Goal: Task Accomplishment & Management: Manage account settings

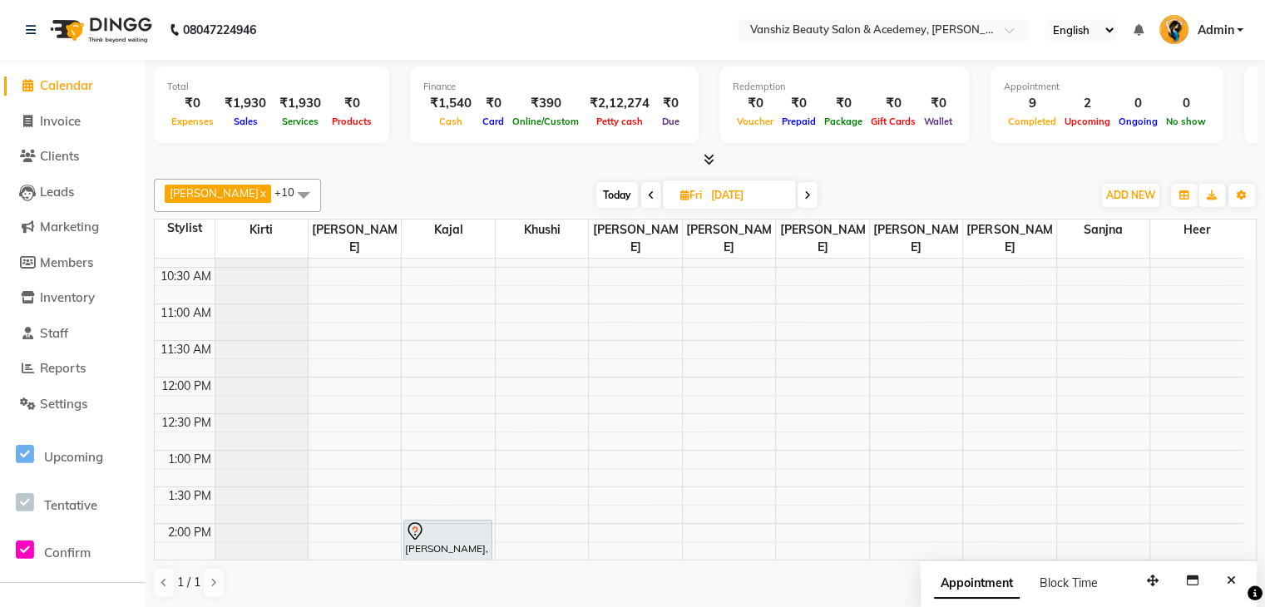
scroll to position [144, 0]
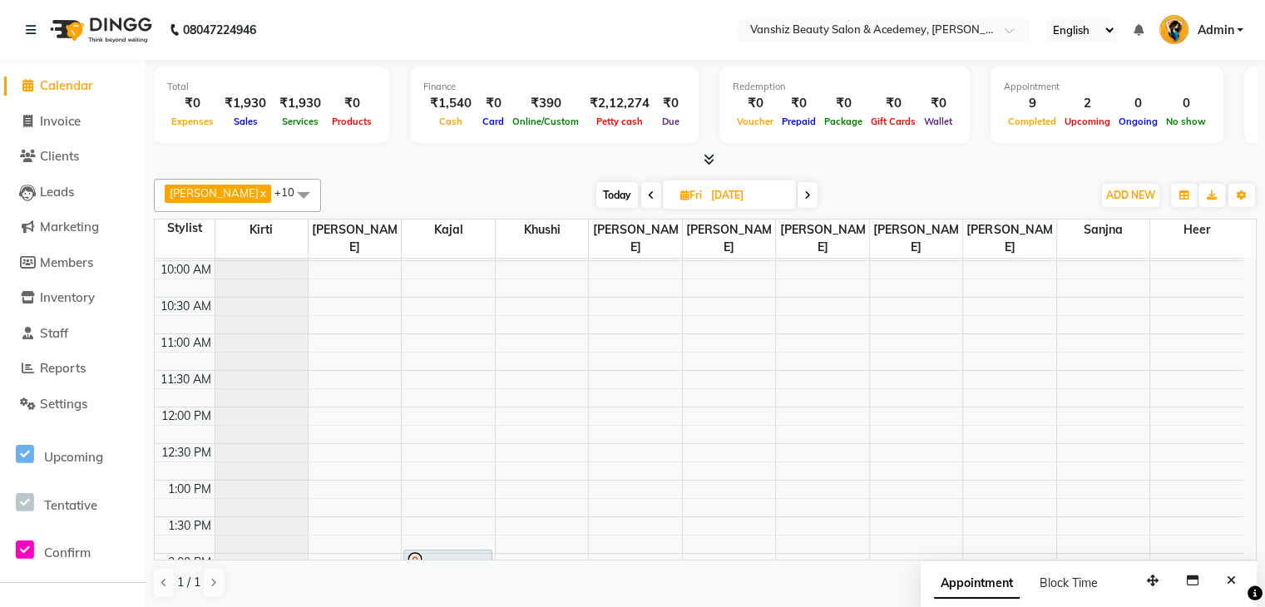
click at [602, 193] on span "Today" at bounding box center [618, 195] width 42 height 26
type input "[DATE]"
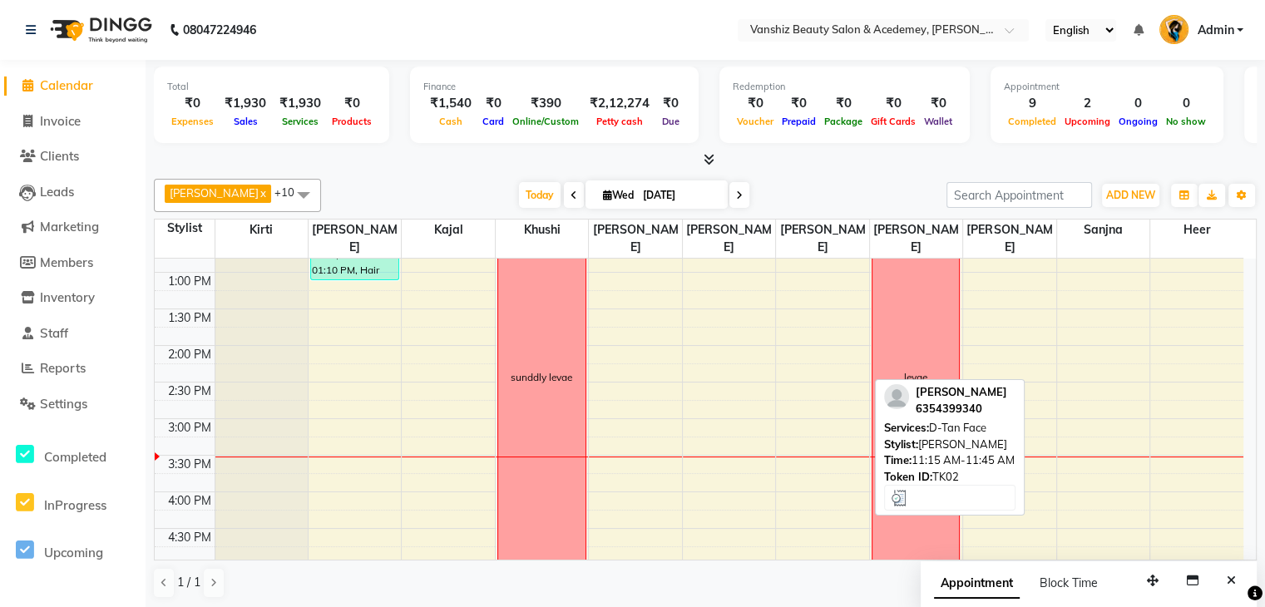
scroll to position [355, 0]
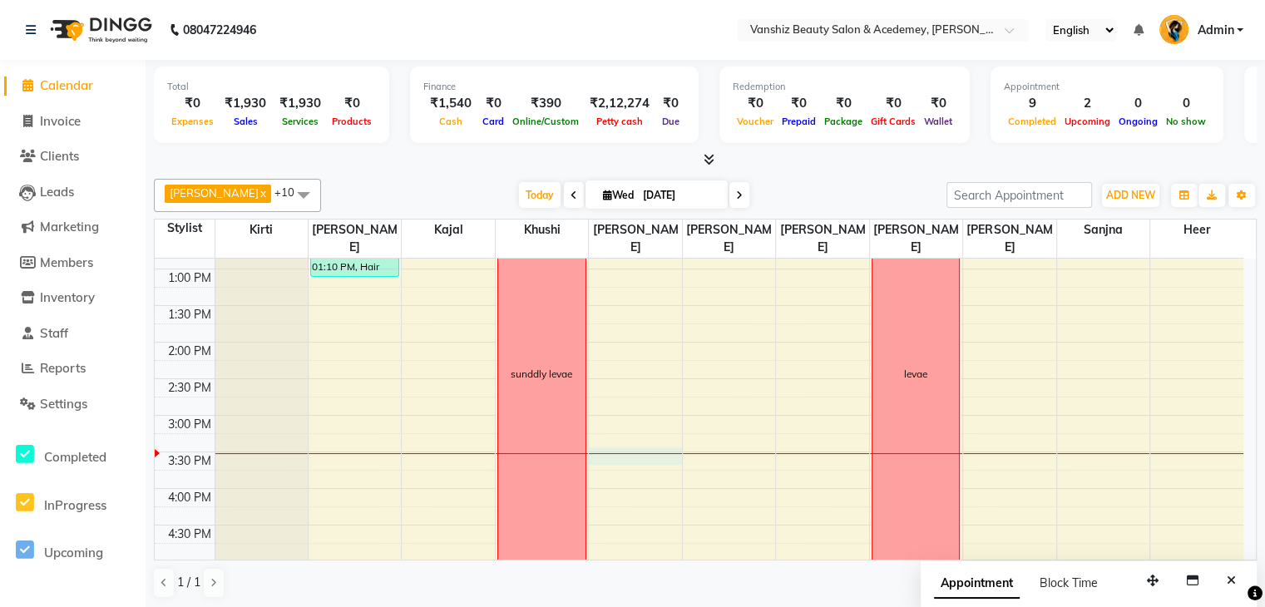
click at [661, 458] on div "8:00 AM 8:30 AM 9:00 AM 9:30 AM 10:00 AM 10:30 AM 11:00 AM 11:30 AM 12:00 PM 12…" at bounding box center [699, 378] width 1089 height 951
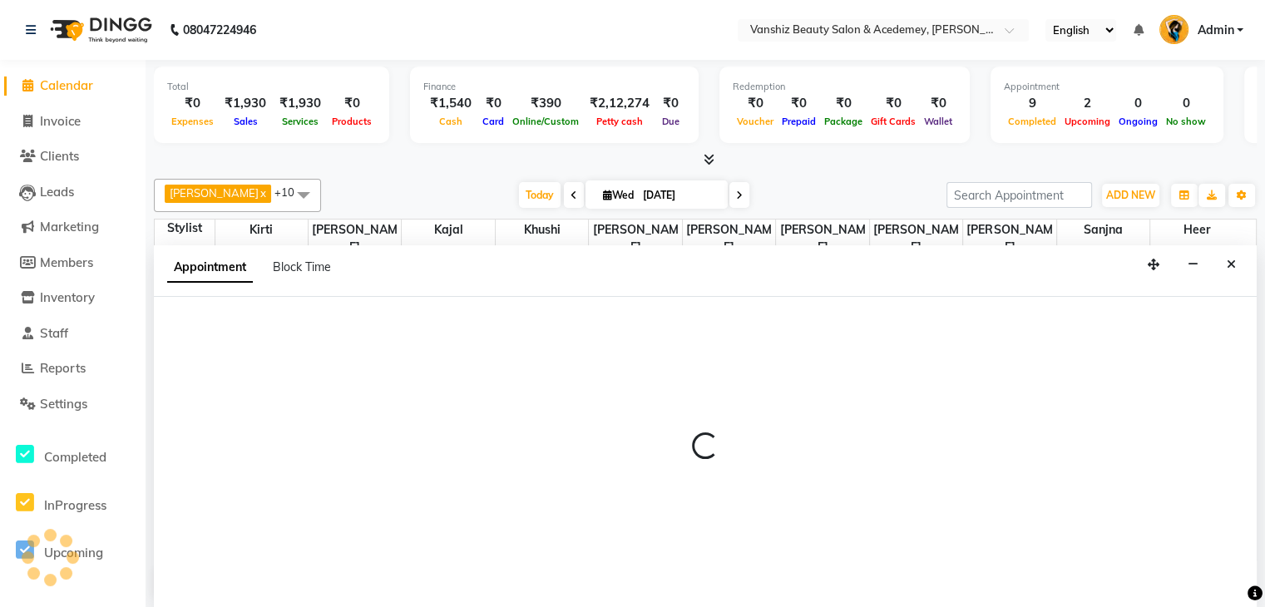
scroll to position [1, 0]
select select "87124"
select select "tentative"
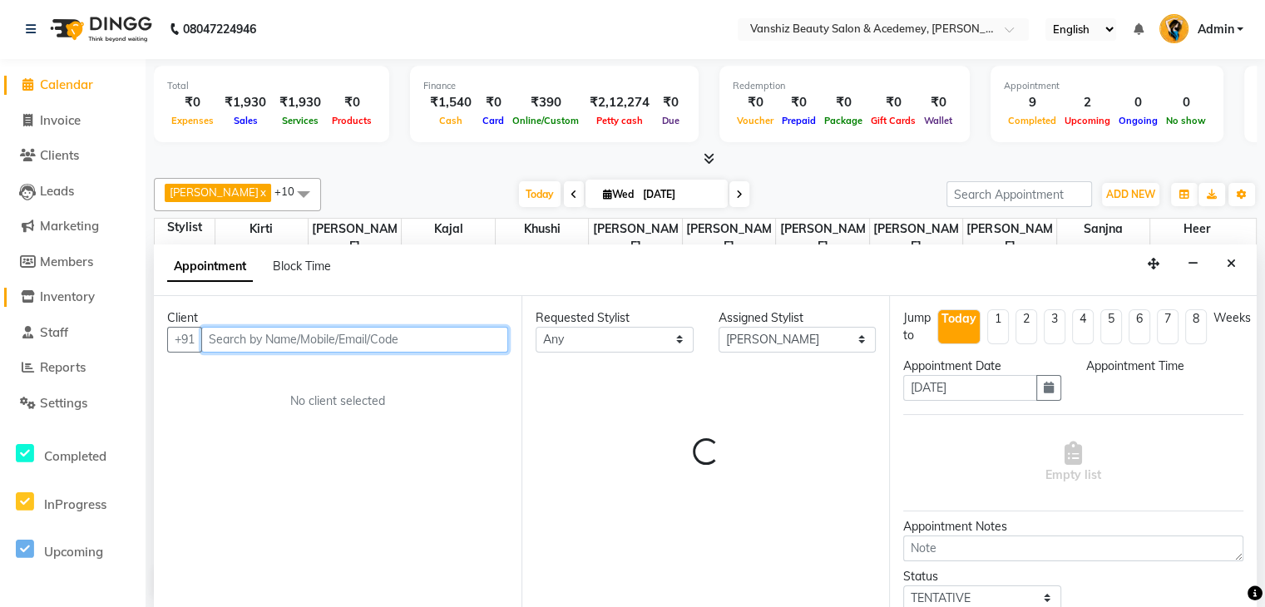
select select "930"
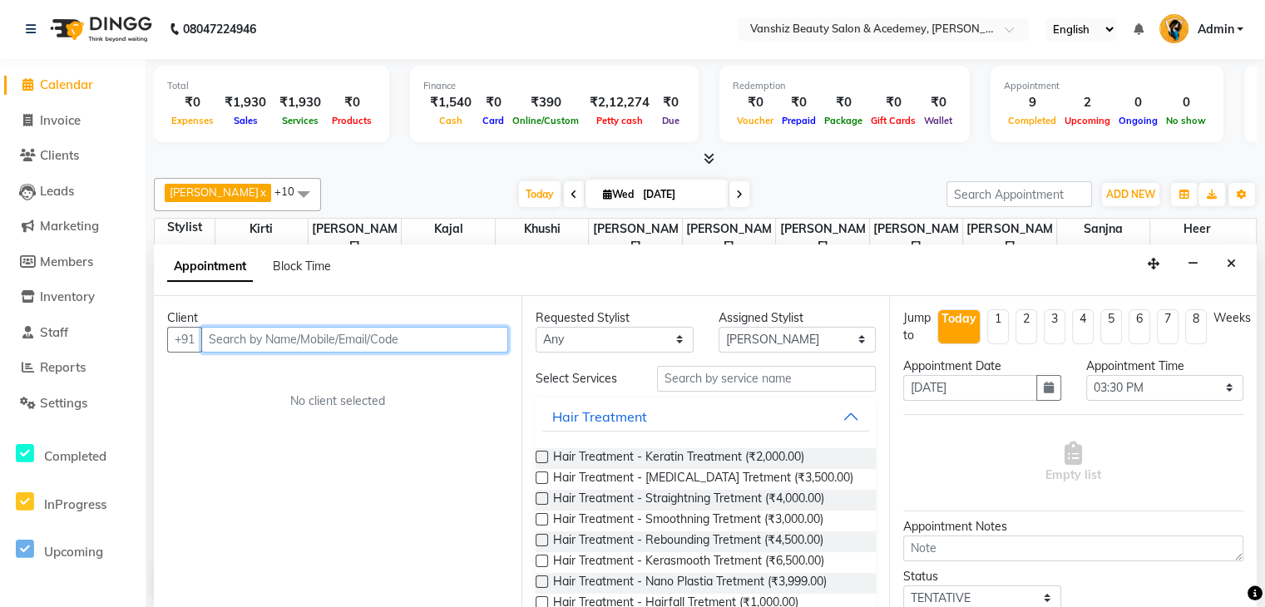
click at [296, 334] on input "text" at bounding box center [354, 340] width 307 height 26
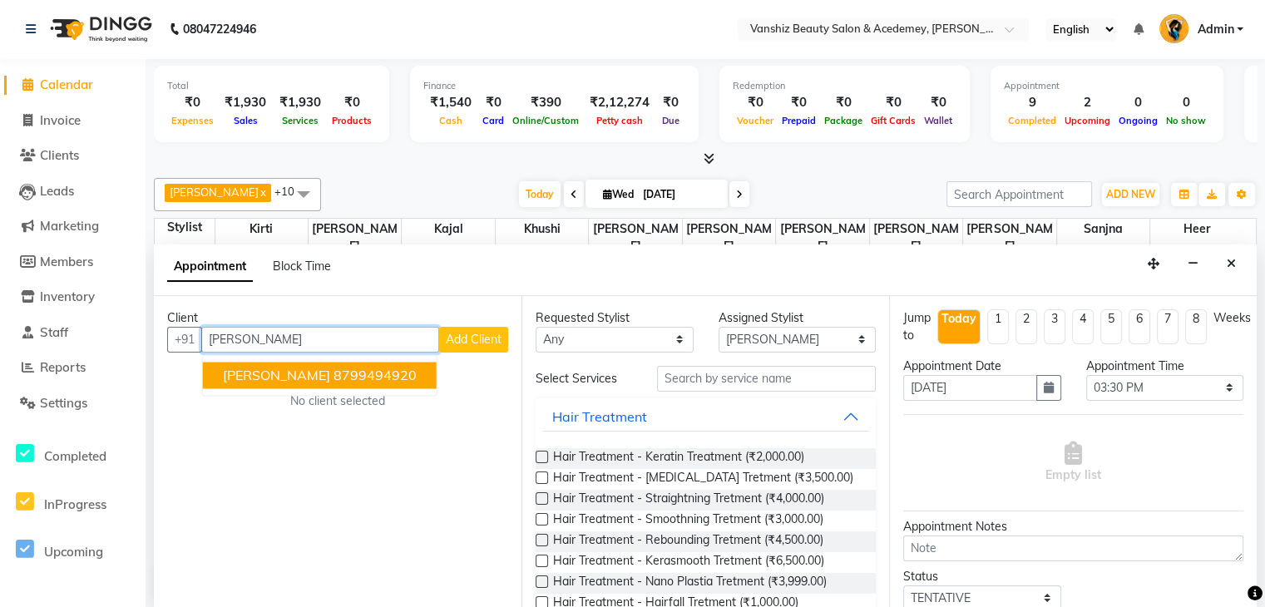
click at [315, 367] on span "[PERSON_NAME]" at bounding box center [276, 375] width 107 height 17
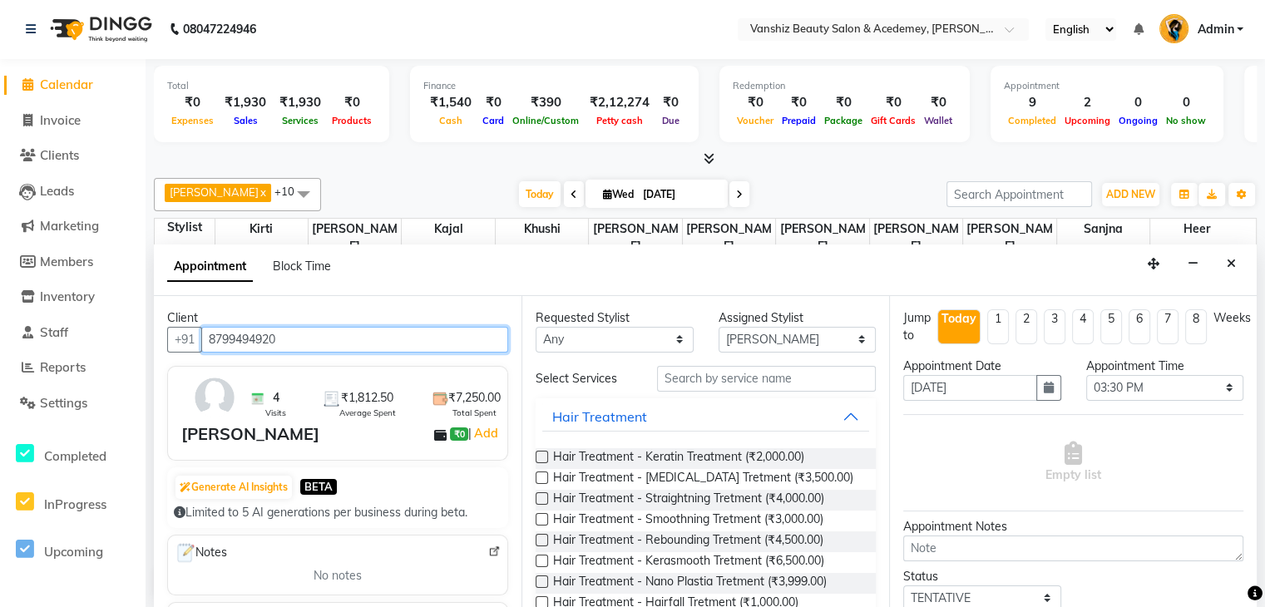
type input "8799494920"
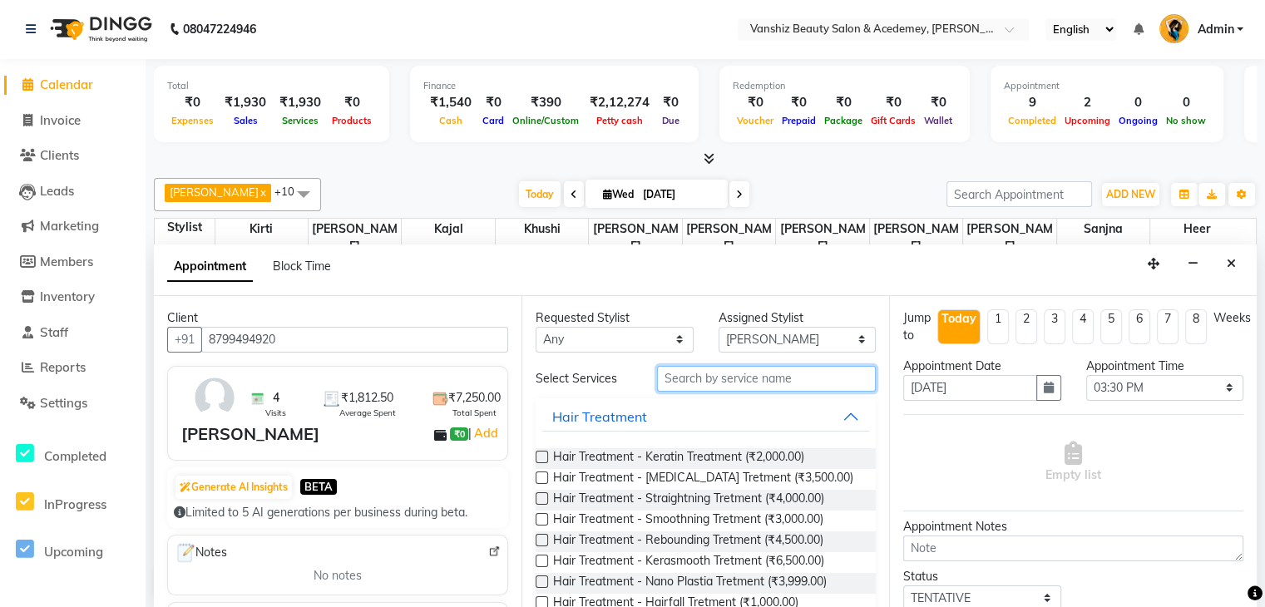
click at [701, 374] on input "text" at bounding box center [766, 379] width 219 height 26
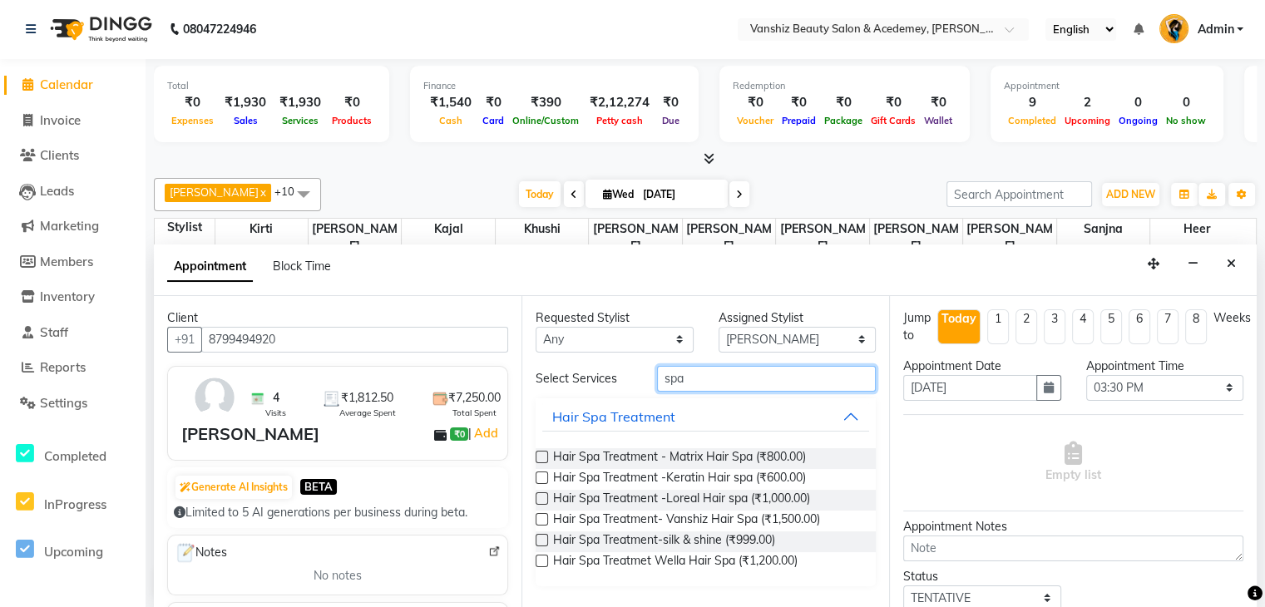
type input "spa"
click at [537, 514] on label at bounding box center [542, 519] width 12 height 12
click at [537, 516] on input "checkbox" at bounding box center [541, 521] width 11 height 11
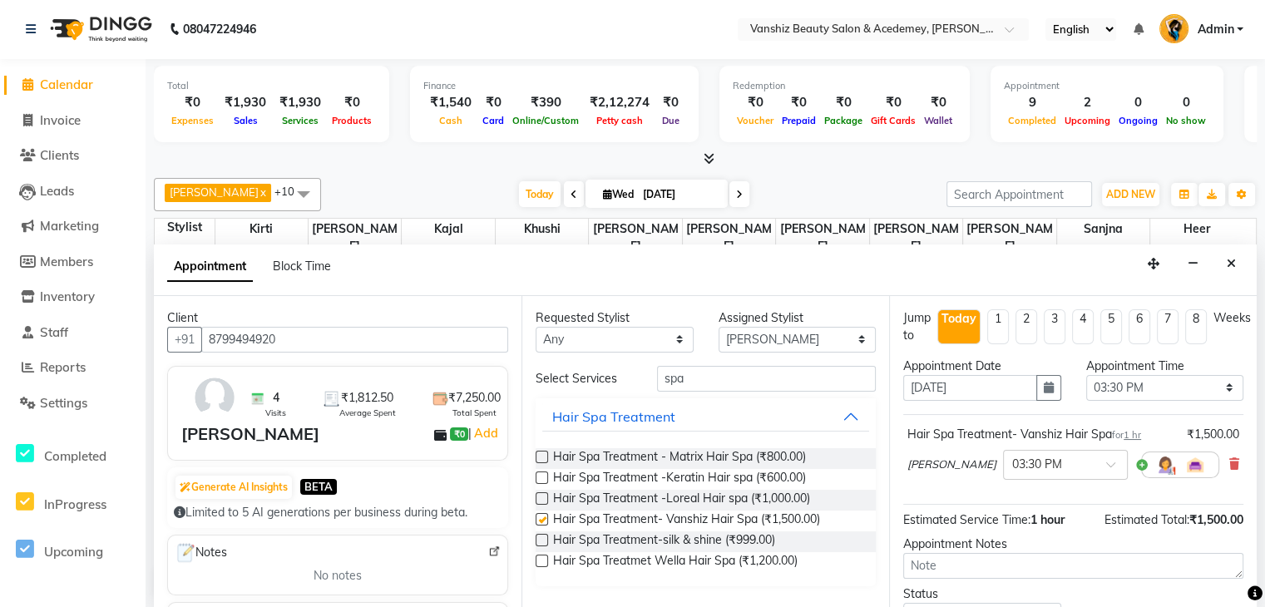
checkbox input "false"
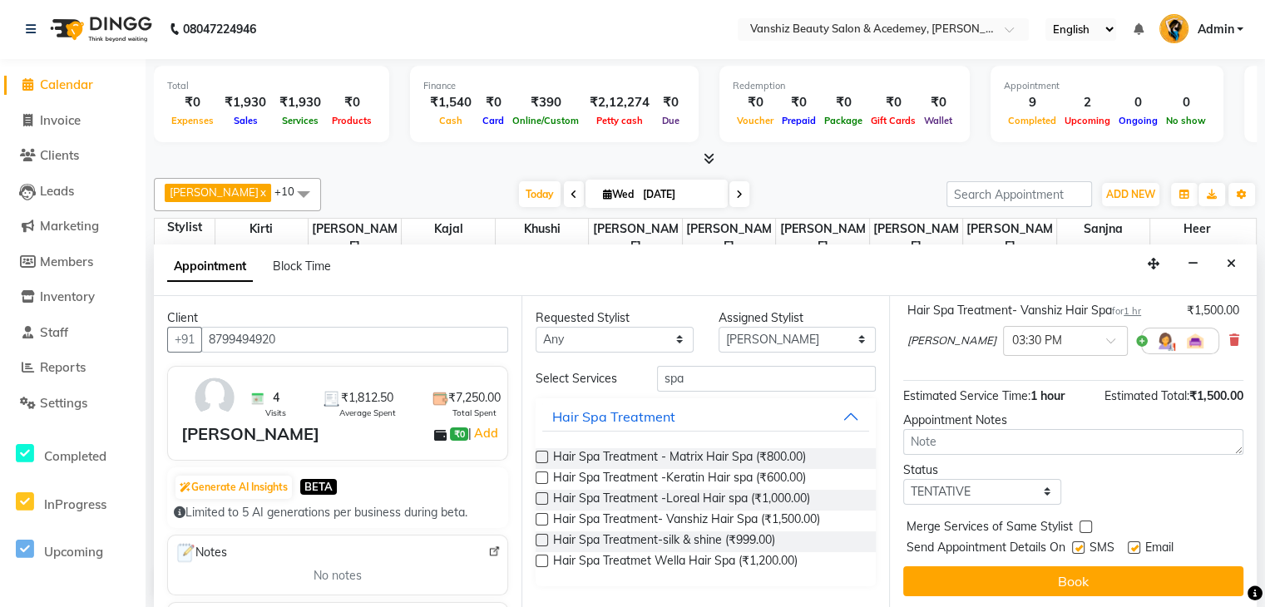
click at [1135, 542] on label at bounding box center [1134, 548] width 12 height 12
click at [1135, 544] on input "checkbox" at bounding box center [1133, 549] width 11 height 11
checkbox input "false"
click at [1077, 547] on label at bounding box center [1078, 548] width 12 height 12
click at [1077, 547] on input "checkbox" at bounding box center [1077, 549] width 11 height 11
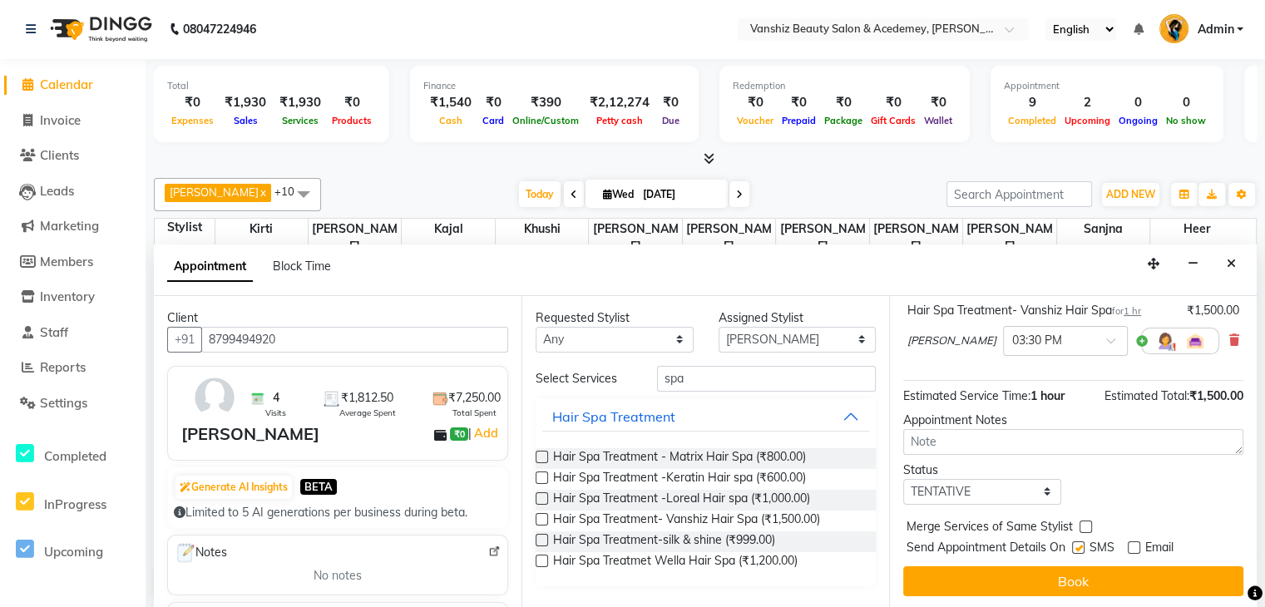
checkbox input "false"
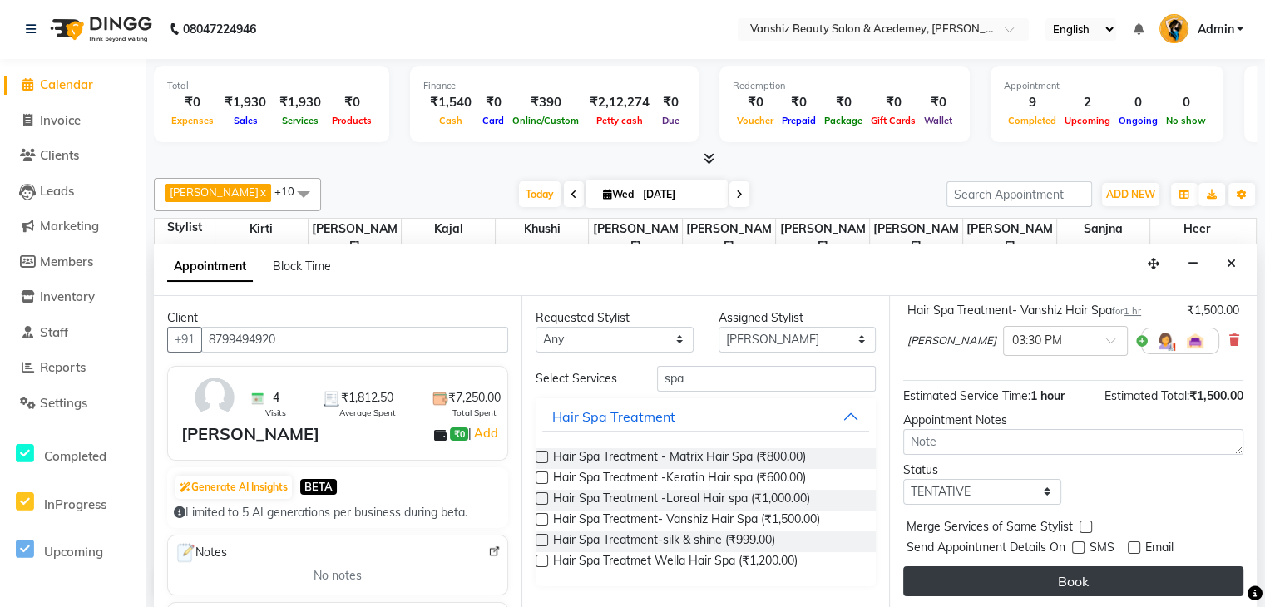
click at [1088, 584] on button "Book" at bounding box center [1074, 582] width 340 height 30
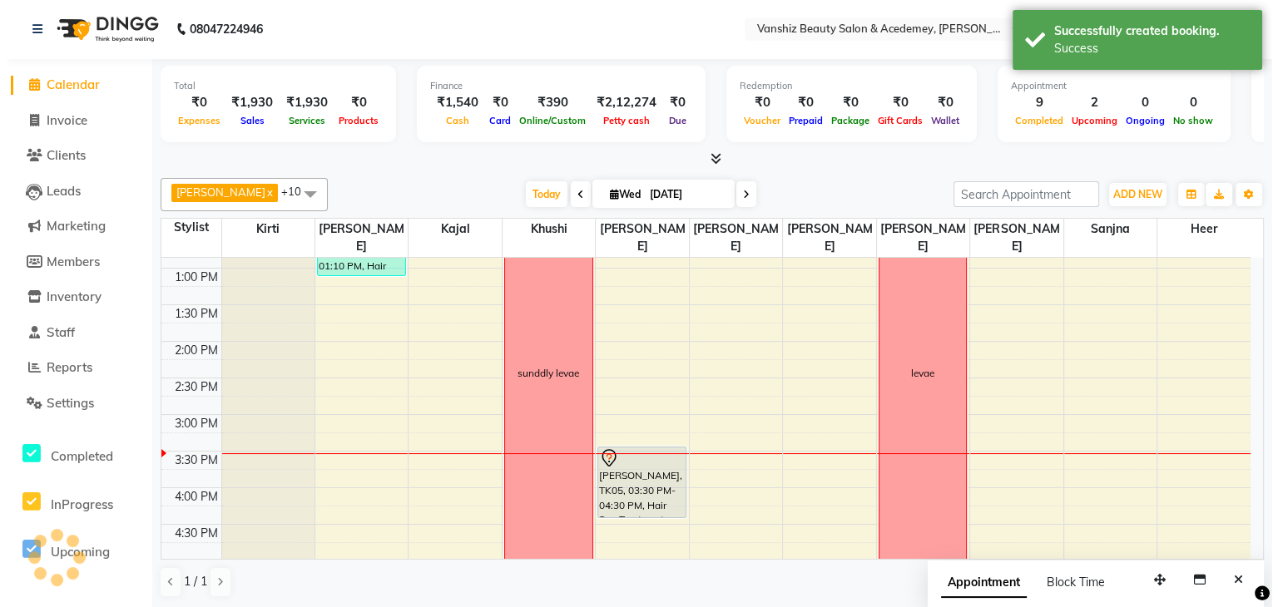
scroll to position [0, 0]
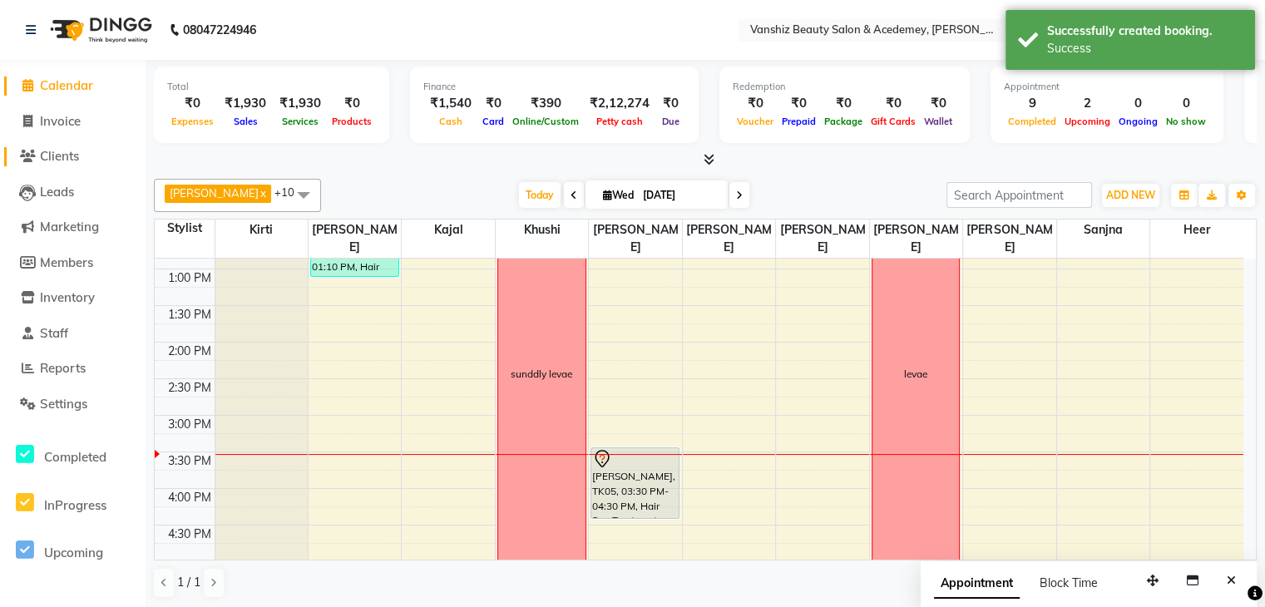
click at [74, 152] on span "Clients" at bounding box center [59, 156] width 39 height 16
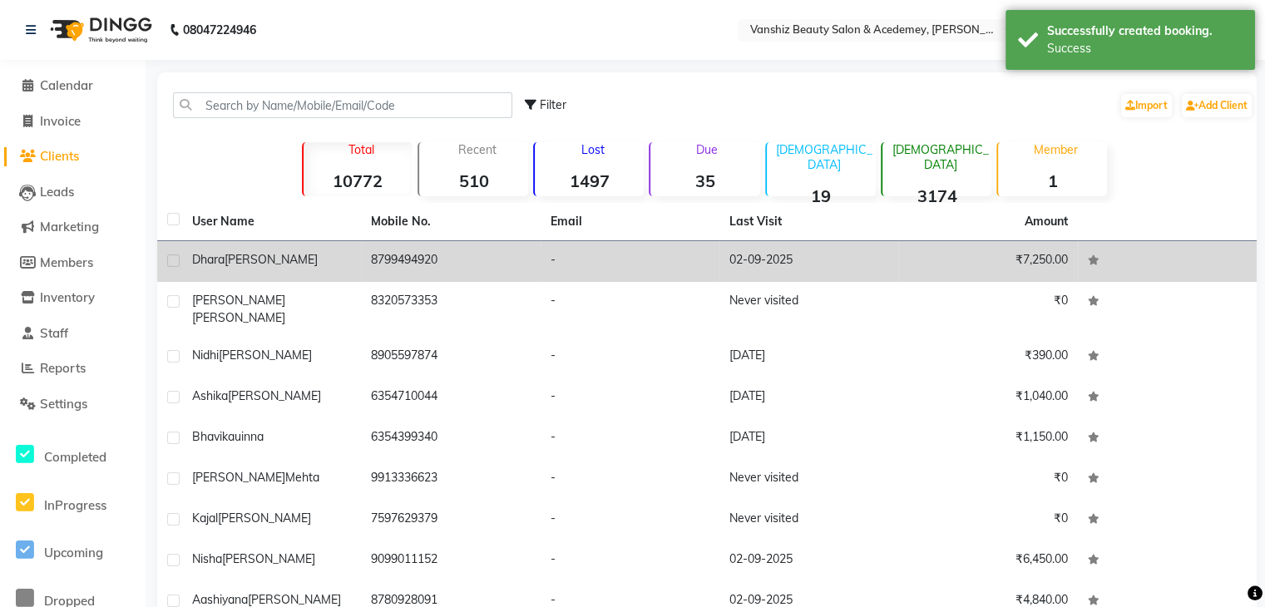
click at [468, 241] on td "8799494920" at bounding box center [450, 261] width 179 height 41
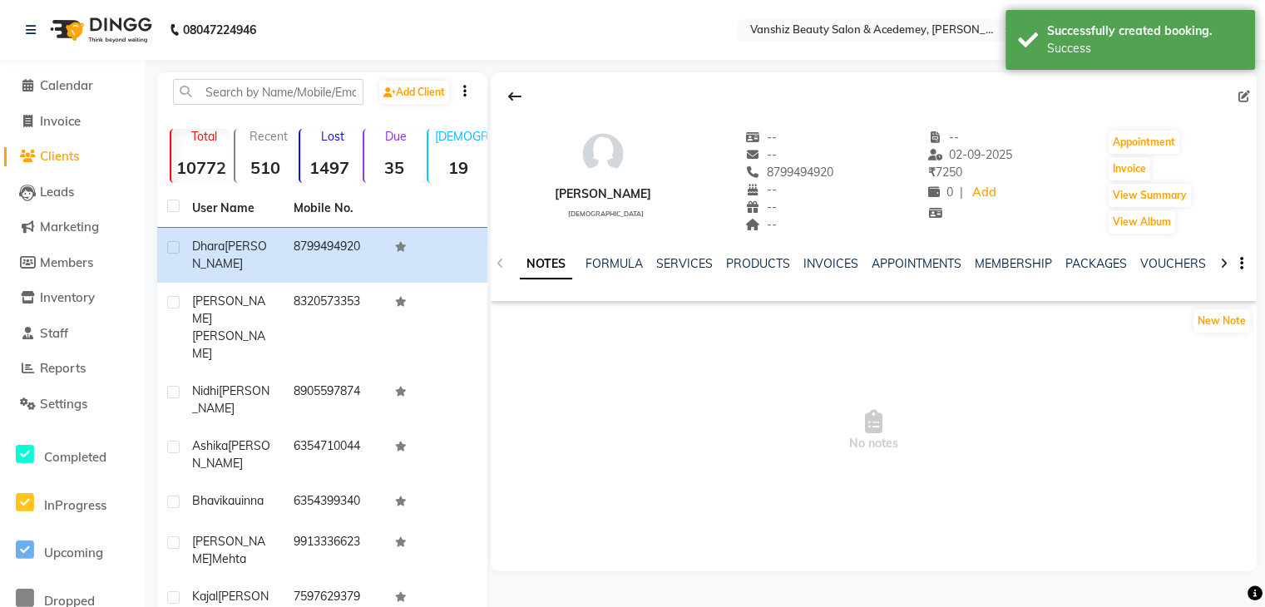
click at [819, 255] on div "INVOICES" at bounding box center [831, 263] width 55 height 17
click at [815, 267] on link "INVOICES" at bounding box center [831, 263] width 55 height 15
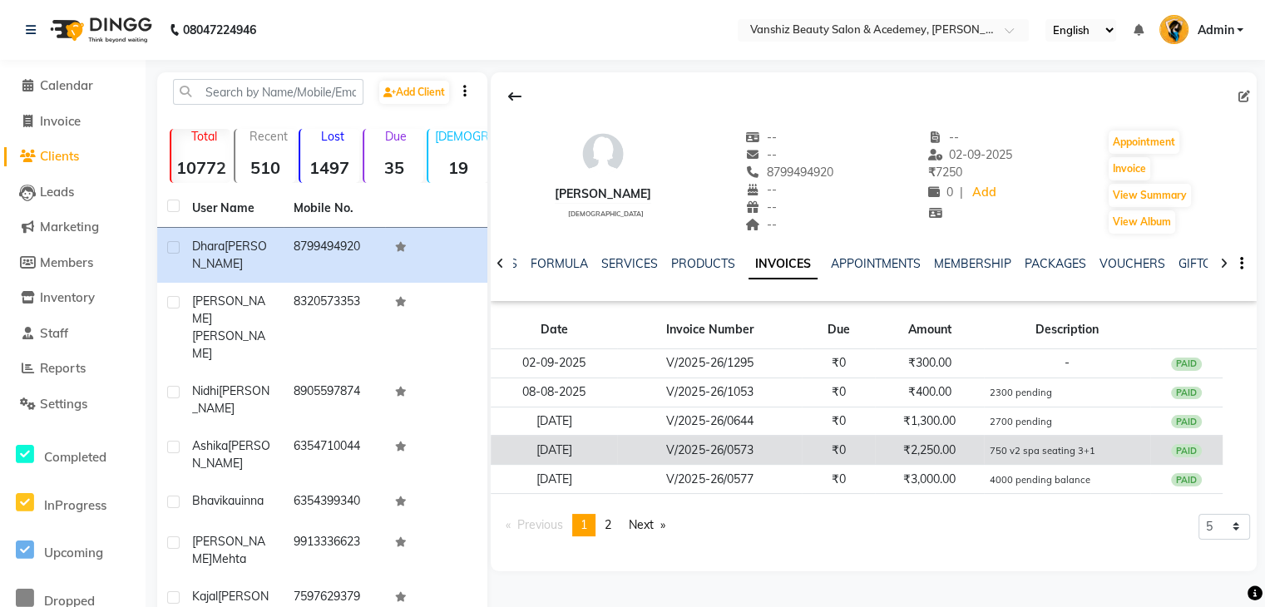
click at [1038, 454] on small "750 v2 spa seating 3+1" at bounding box center [1042, 451] width 106 height 12
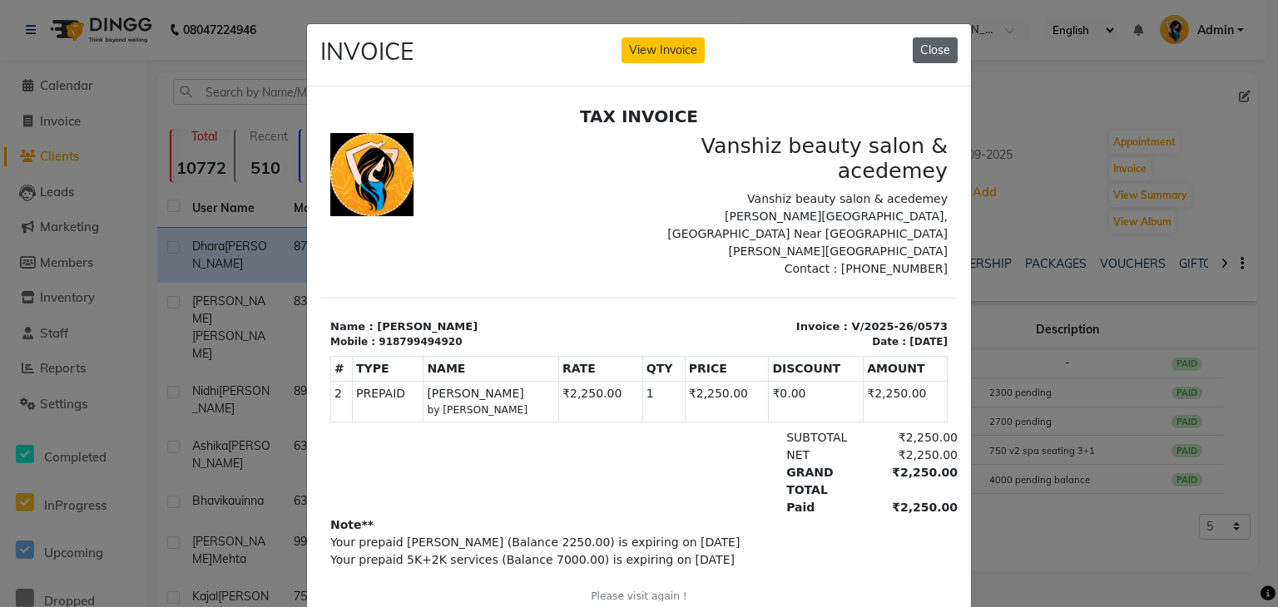
click at [923, 53] on button "Close" at bounding box center [935, 50] width 45 height 26
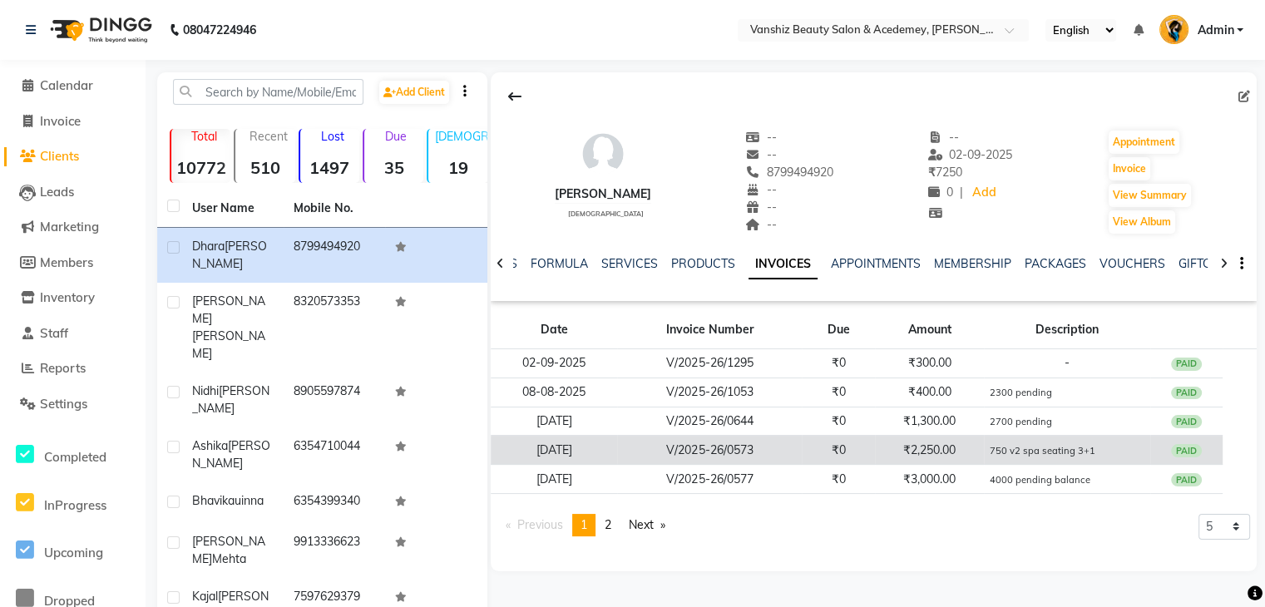
click at [988, 451] on td "750 v2 spa seating 3+1" at bounding box center [1067, 450] width 166 height 29
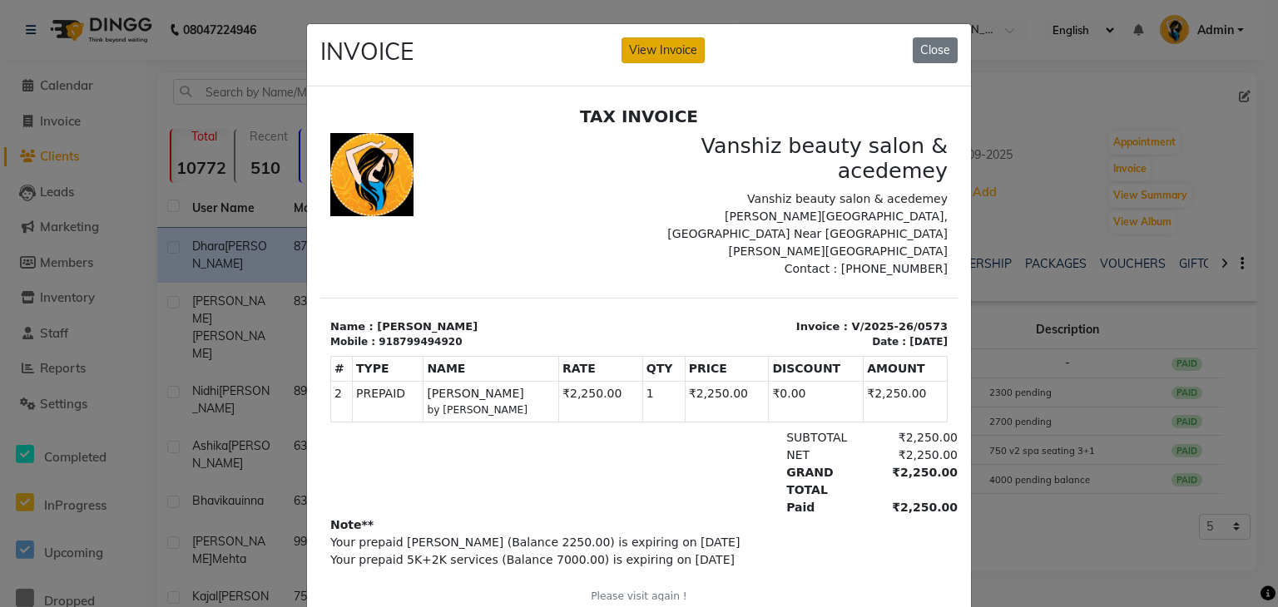
click at [683, 57] on button "View Invoice" at bounding box center [662, 50] width 83 height 26
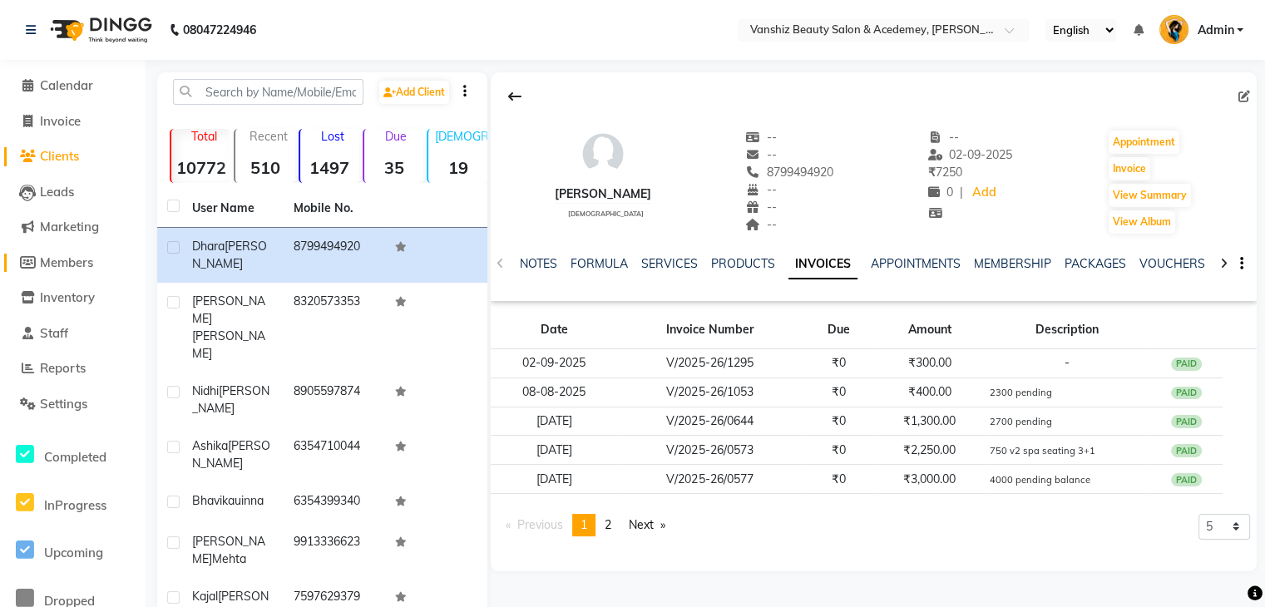
click at [55, 267] on span "Members" at bounding box center [66, 263] width 53 height 16
select select
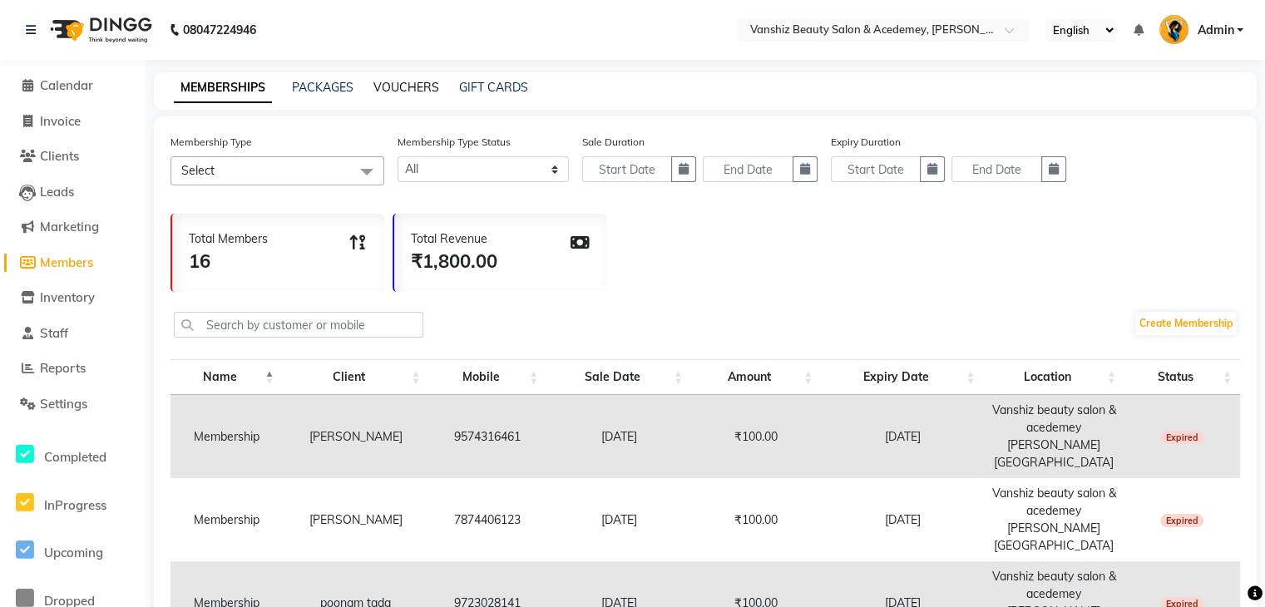
click at [418, 88] on link "VOUCHERS" at bounding box center [407, 87] width 66 height 15
select select
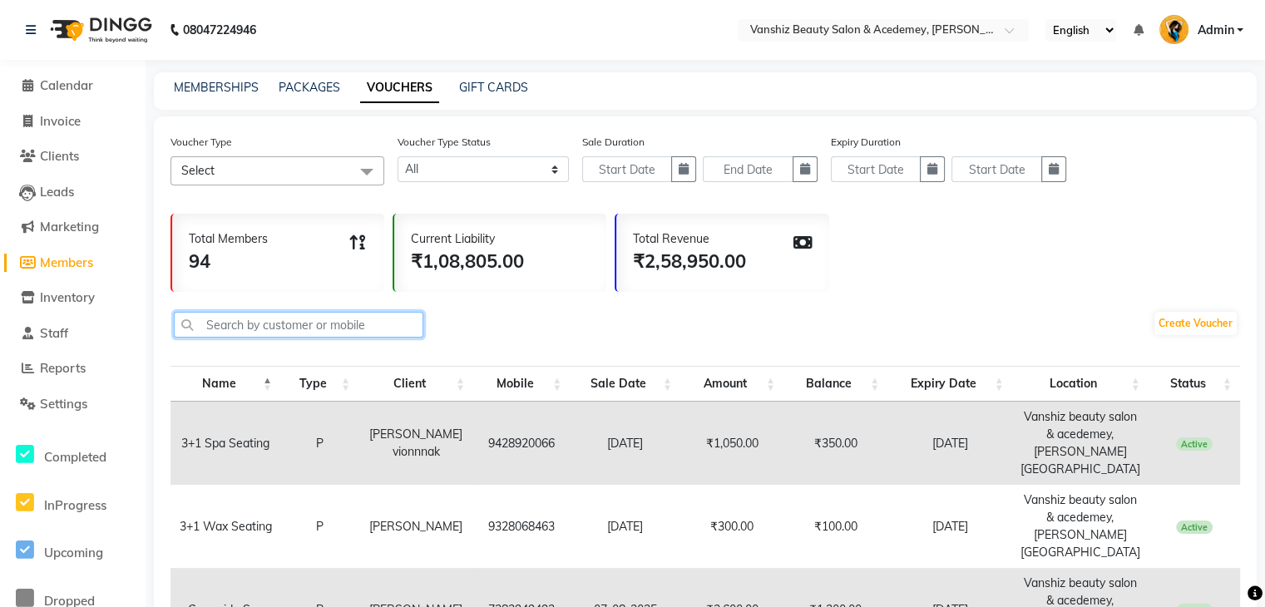
click at [316, 330] on input "text" at bounding box center [299, 325] width 250 height 26
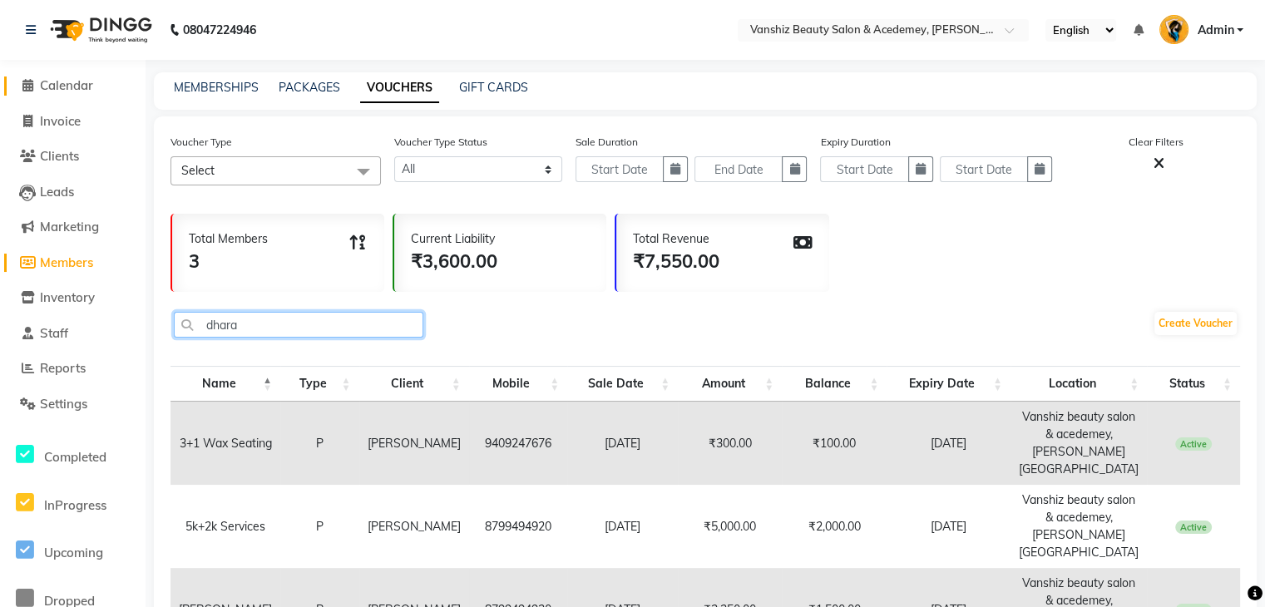
type input "dhara"
click at [85, 87] on span "Calendar" at bounding box center [66, 85] width 53 height 16
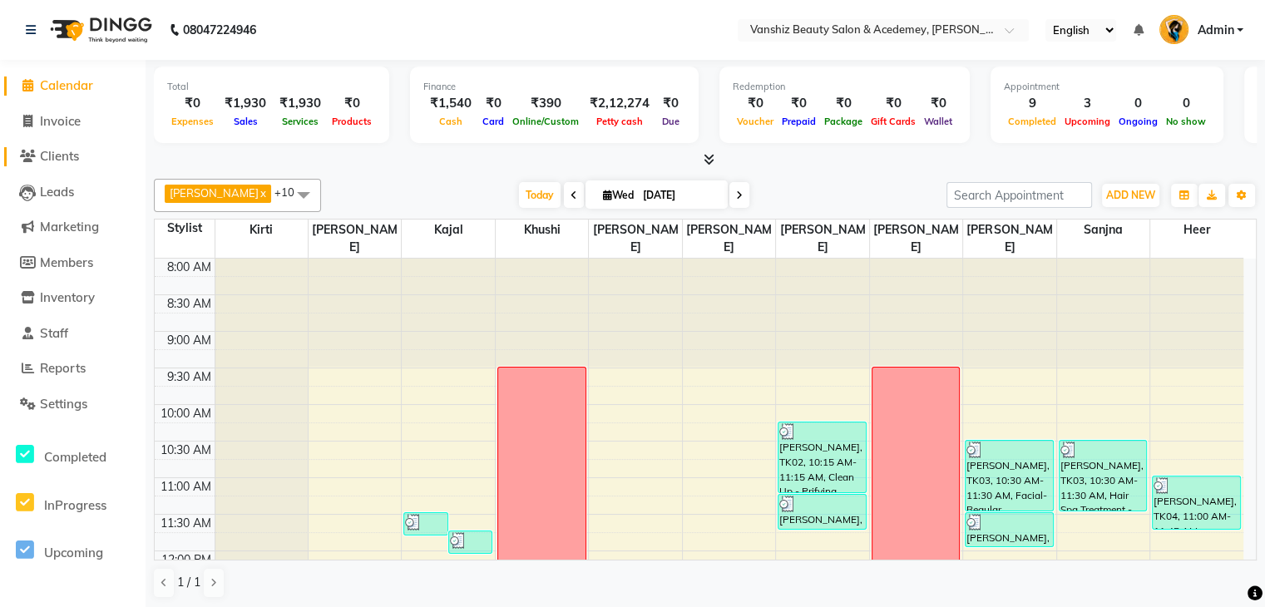
click at [57, 155] on span "Clients" at bounding box center [59, 156] width 39 height 16
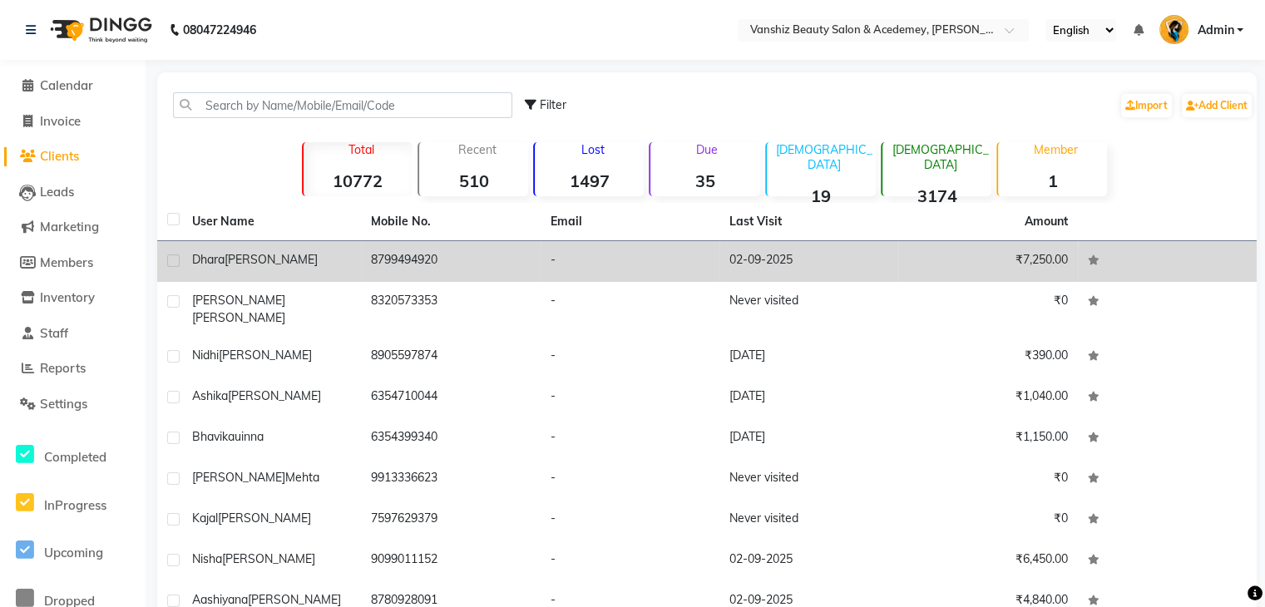
click at [409, 255] on td "8799494920" at bounding box center [450, 261] width 179 height 41
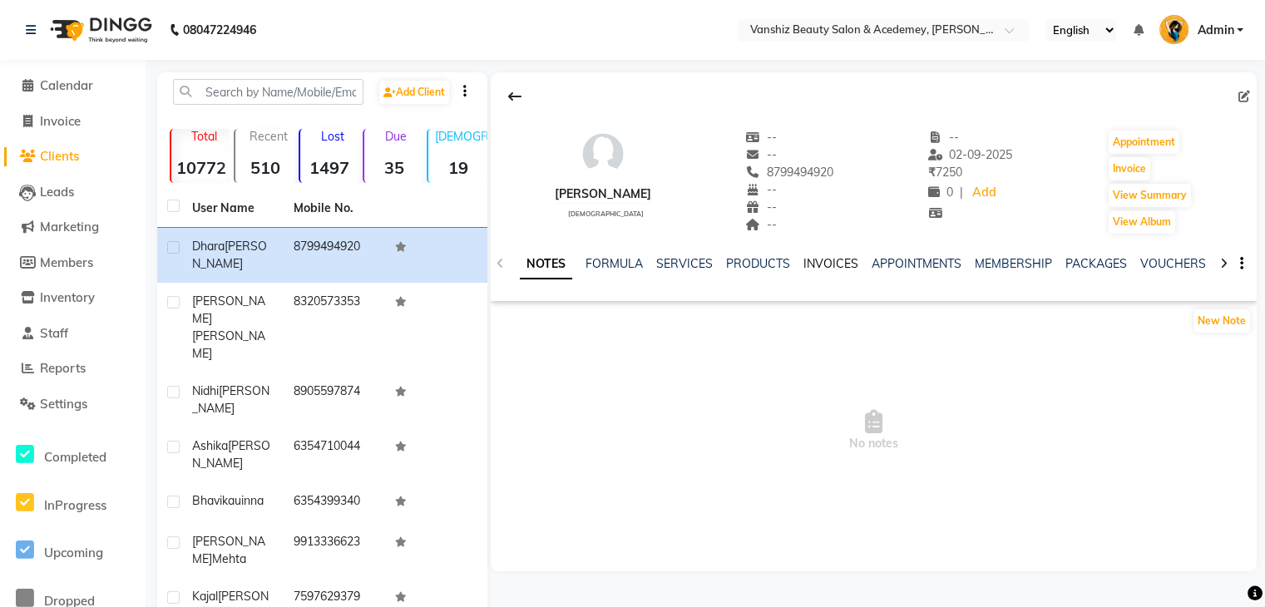
click at [830, 260] on link "INVOICES" at bounding box center [831, 263] width 55 height 15
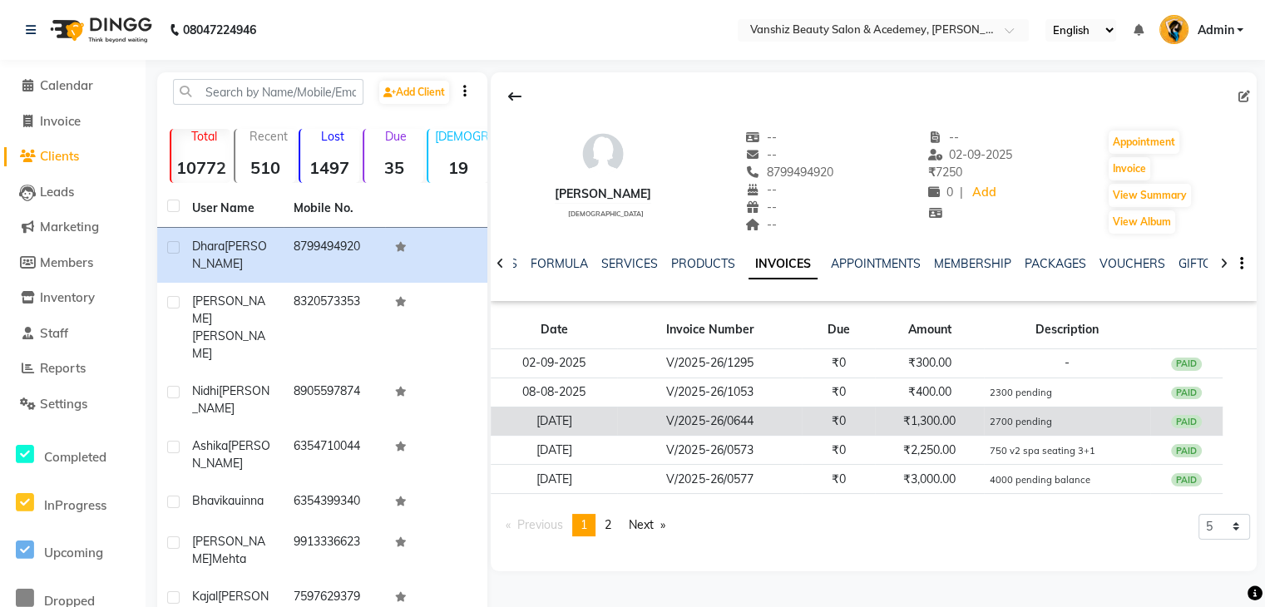
click at [952, 420] on td "₹1,300.00" at bounding box center [929, 421] width 109 height 29
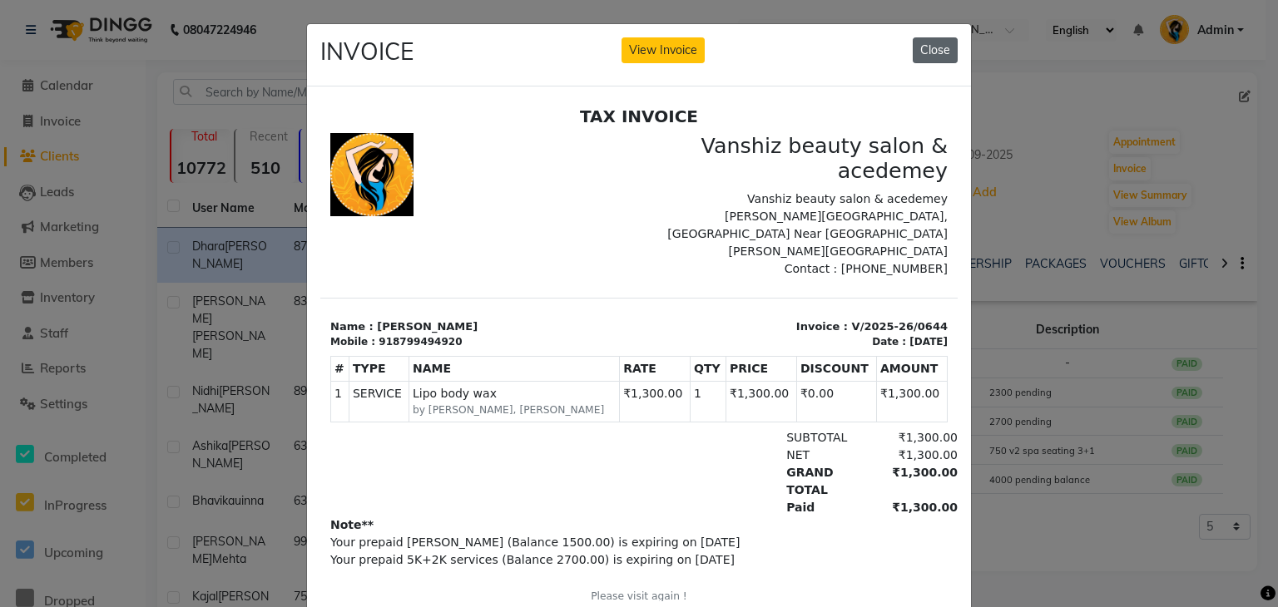
click at [927, 52] on button "Close" at bounding box center [935, 50] width 45 height 26
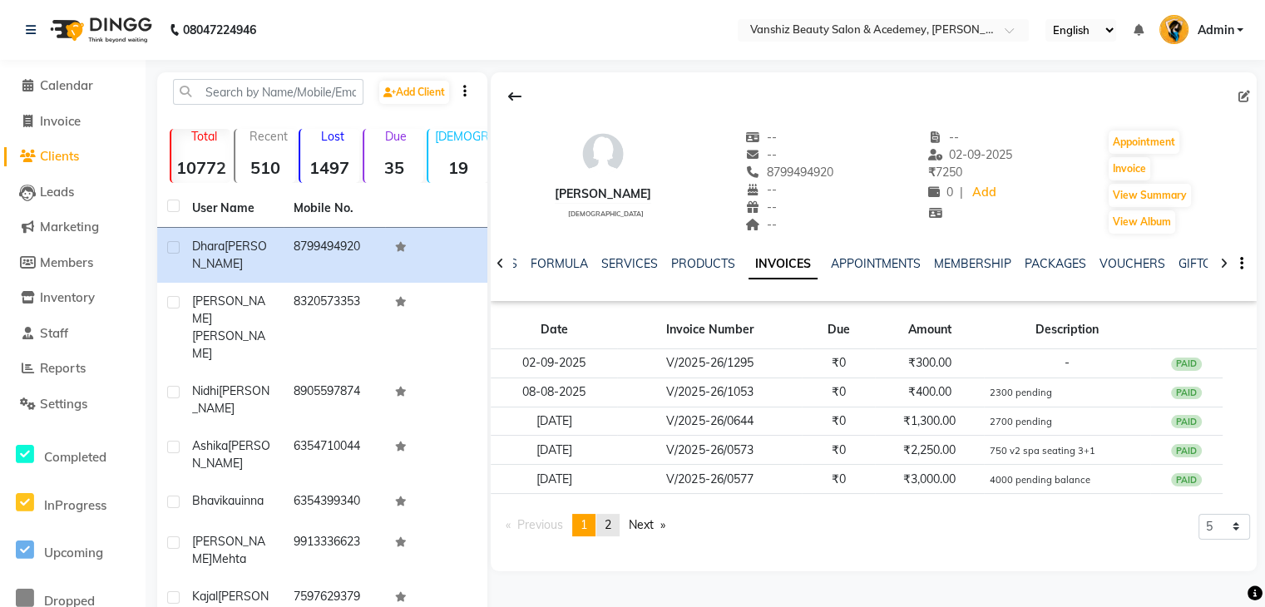
click at [608, 523] on span "2" at bounding box center [608, 524] width 7 height 15
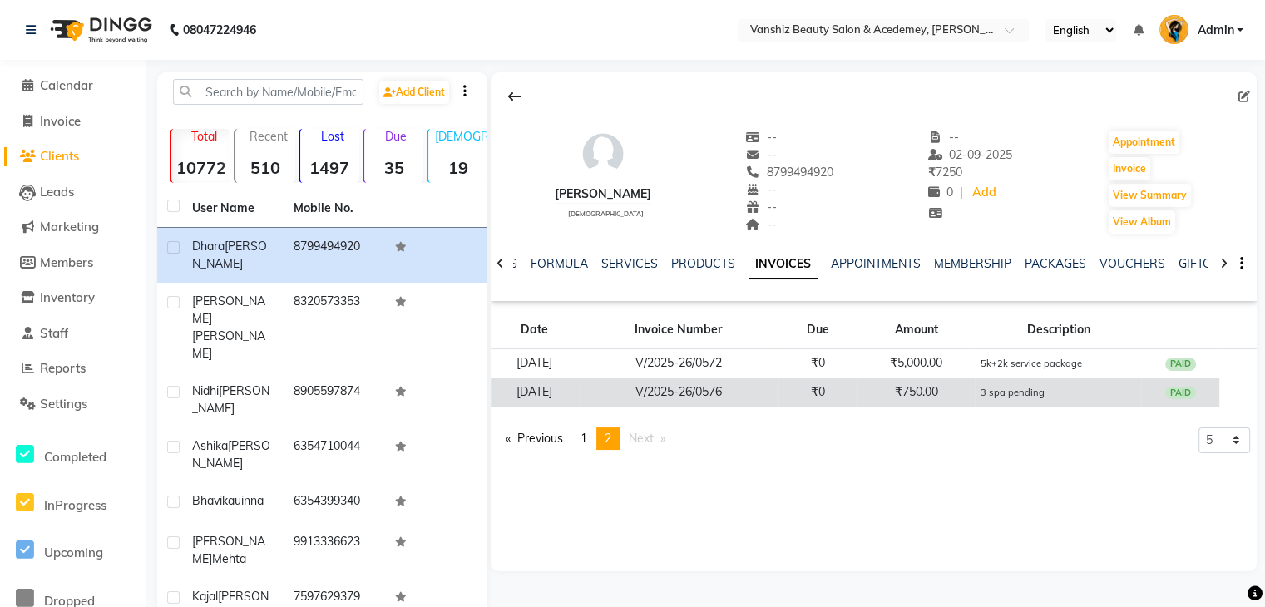
click at [942, 387] on td "₹750.00" at bounding box center [917, 392] width 118 height 29
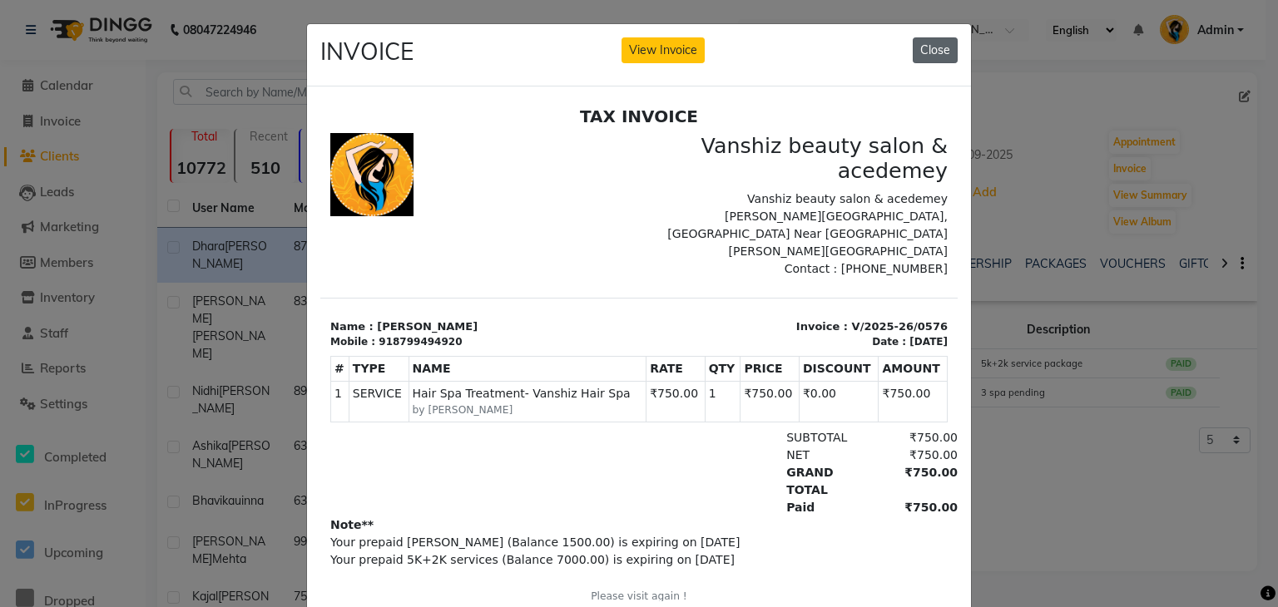
click at [926, 57] on button "Close" at bounding box center [935, 50] width 45 height 26
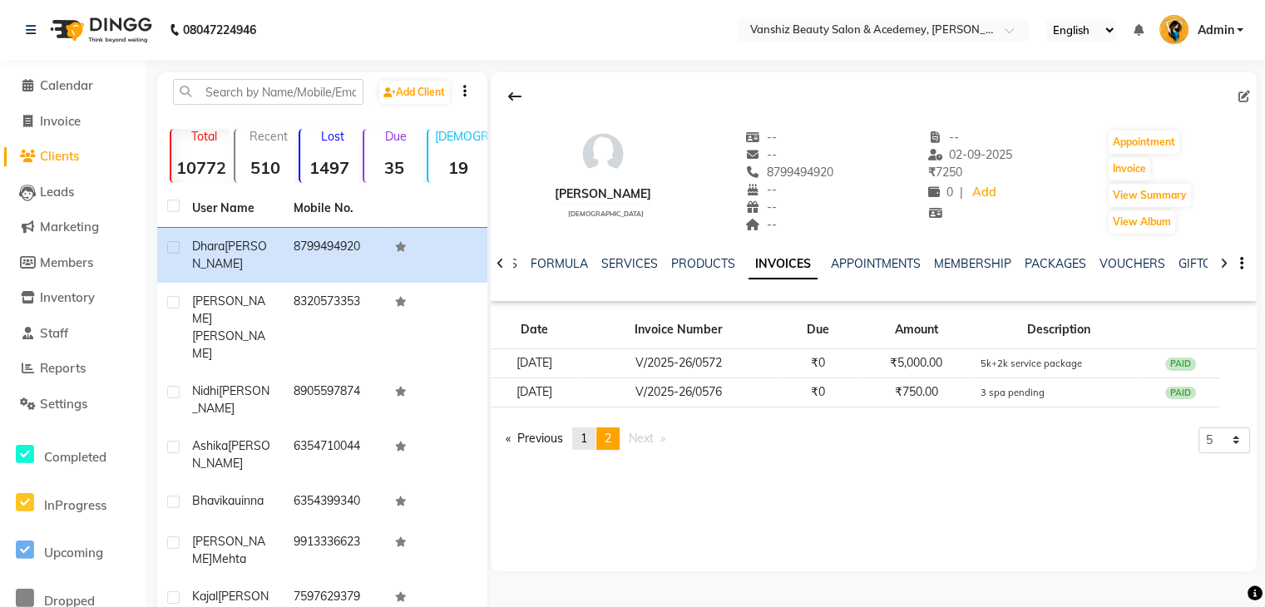
click at [589, 446] on link "page 1" at bounding box center [583, 439] width 23 height 22
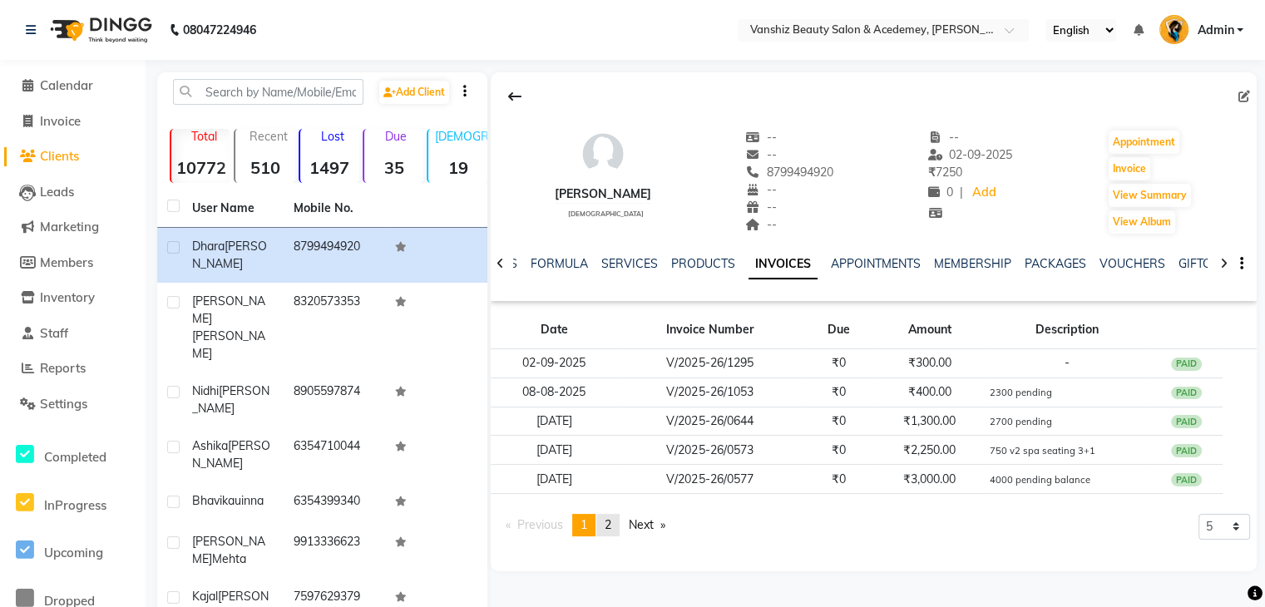
click at [616, 530] on link "page 2" at bounding box center [608, 525] width 23 height 22
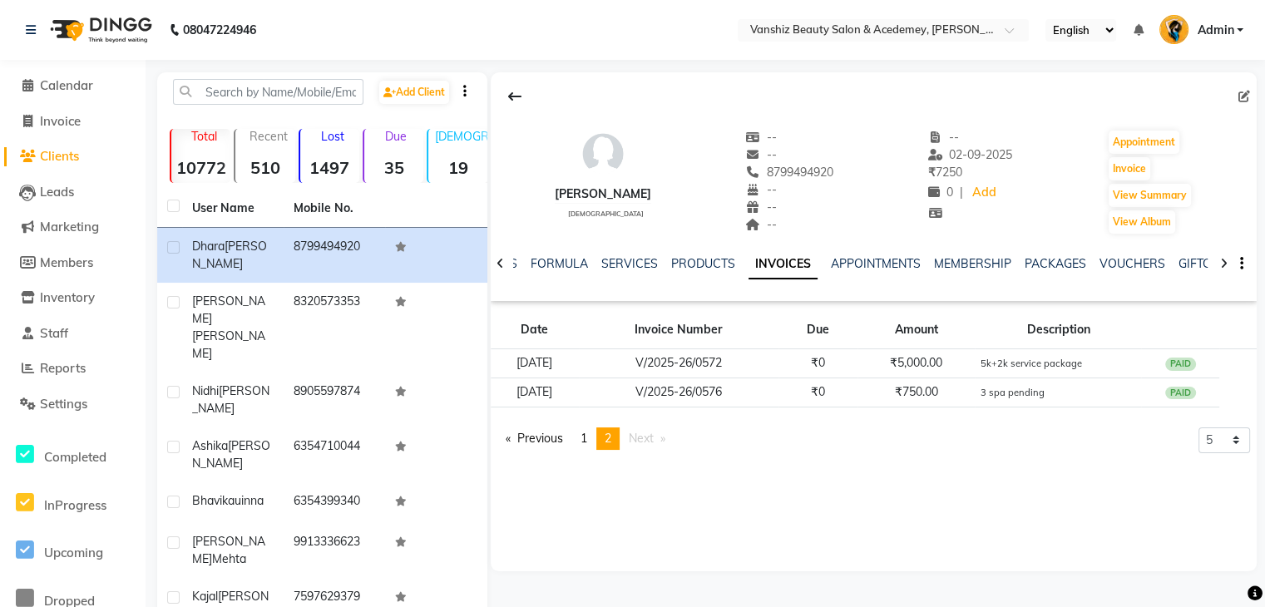
click at [616, 530] on div "[PERSON_NAME] [DEMOGRAPHIC_DATA] -- -- 8799494920 -- -- -- -- [DATE] ₹ 7250 0 |…" at bounding box center [874, 321] width 766 height 499
drag, startPoint x: 62, startPoint y: 72, endPoint x: 70, endPoint y: 86, distance: 15.3
click at [70, 86] on li "Calendar" at bounding box center [73, 86] width 146 height 36
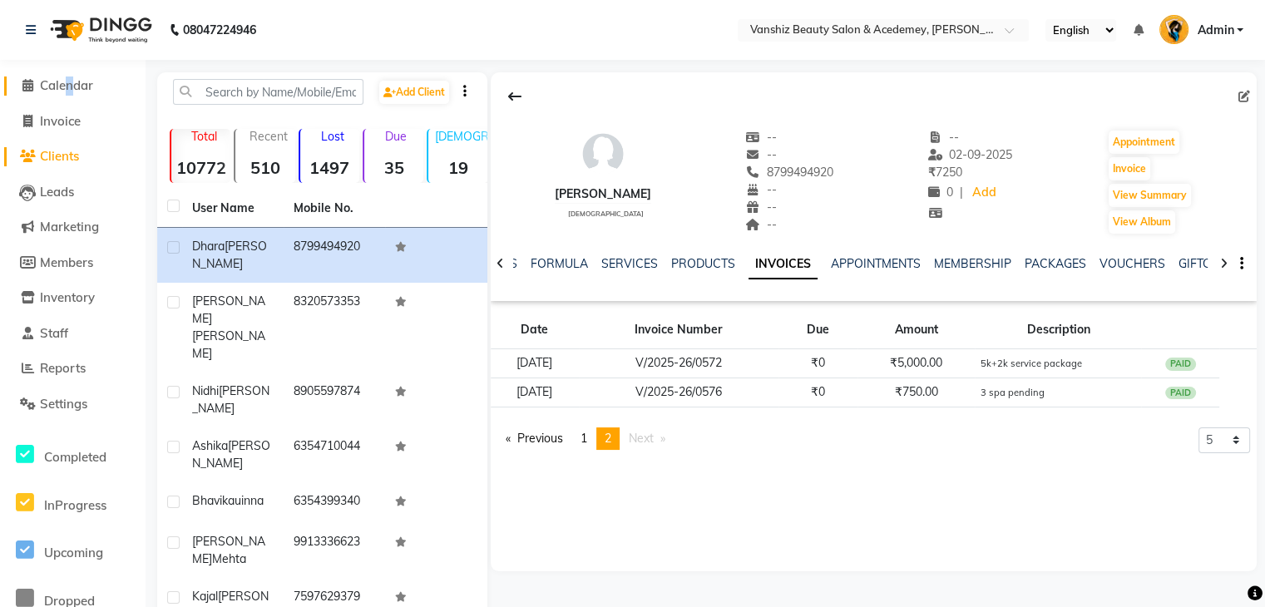
click at [70, 86] on span "Calendar" at bounding box center [66, 85] width 53 height 16
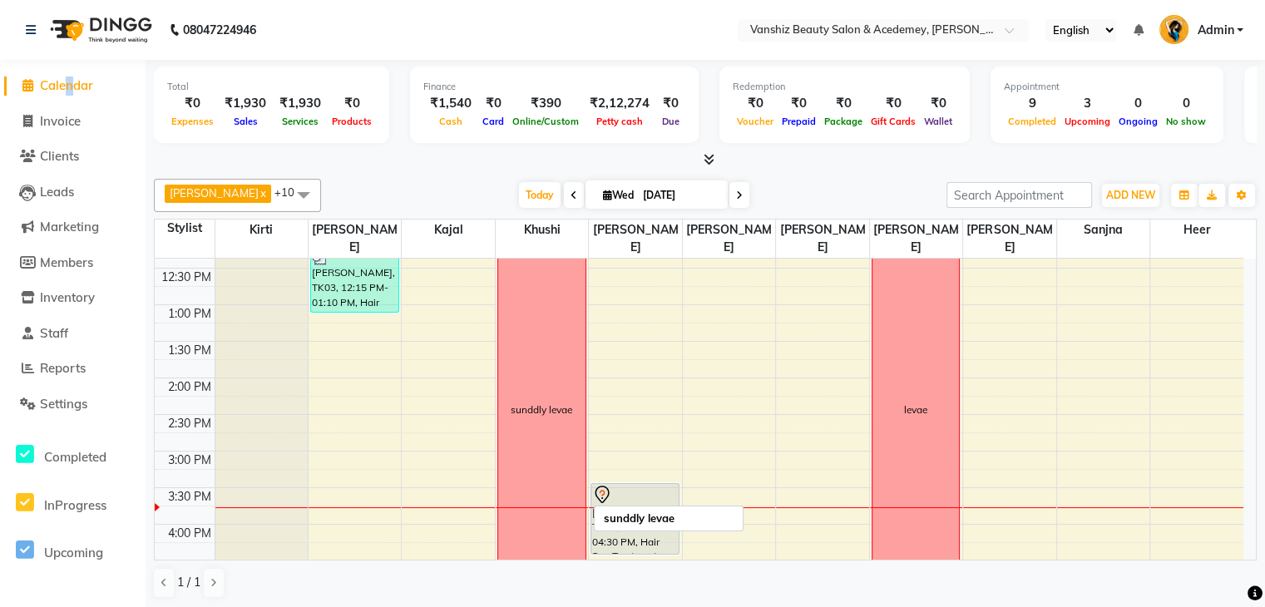
scroll to position [451, 0]
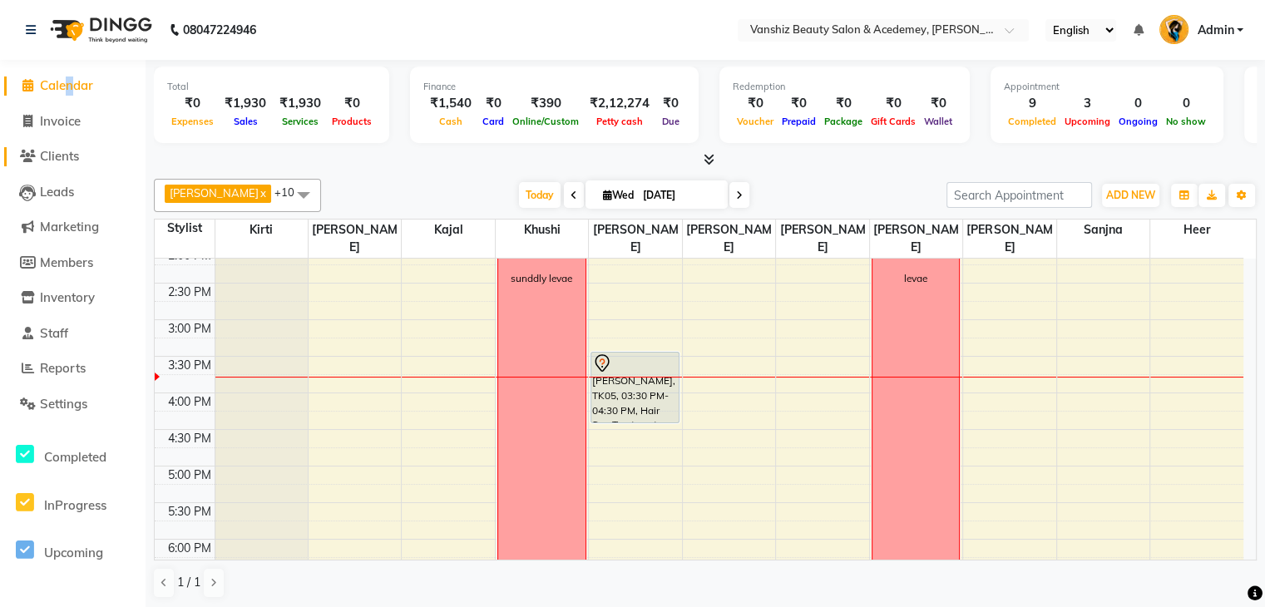
click at [79, 151] on span "Clients" at bounding box center [59, 156] width 39 height 16
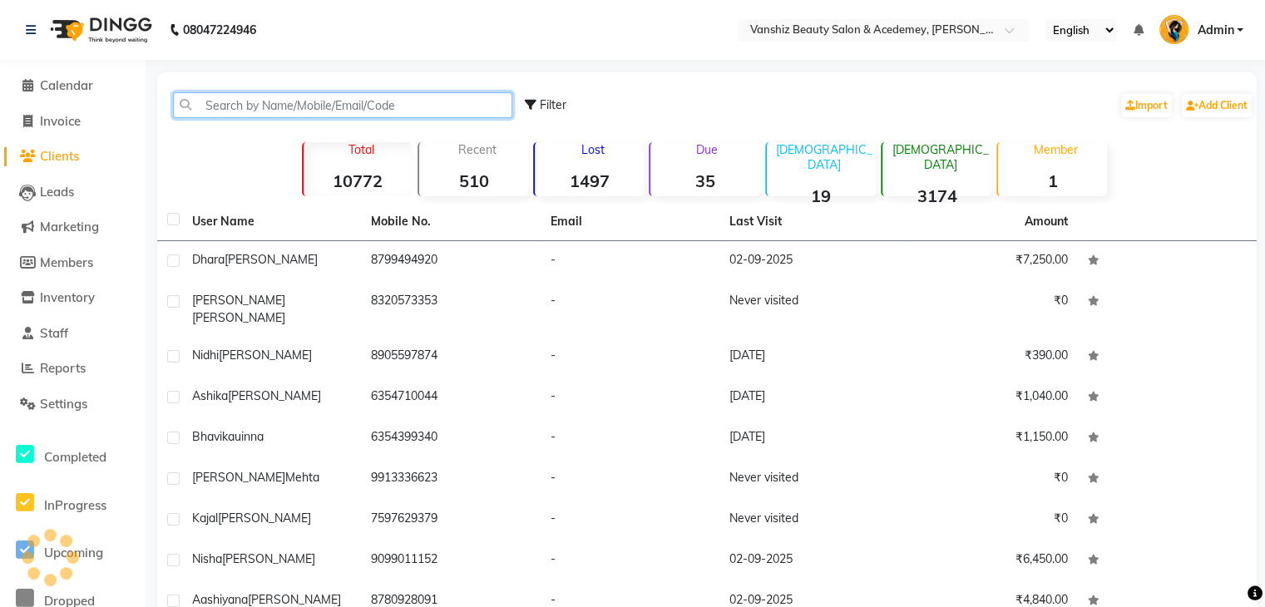
click at [234, 104] on input "text" at bounding box center [342, 105] width 339 height 26
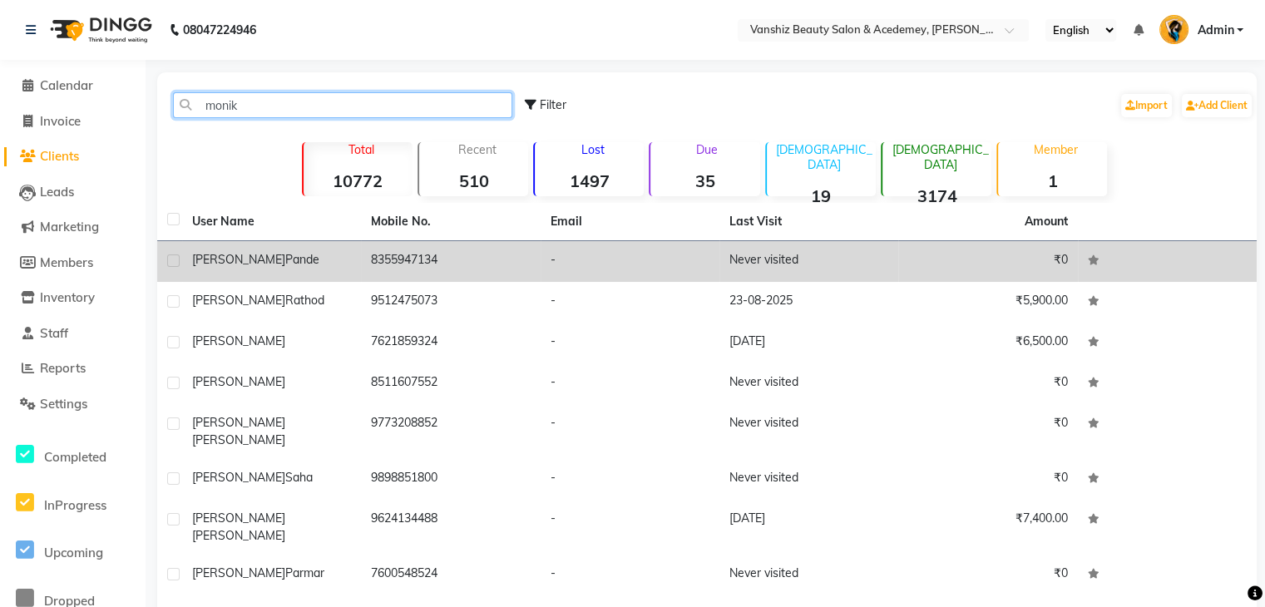
type input "monik"
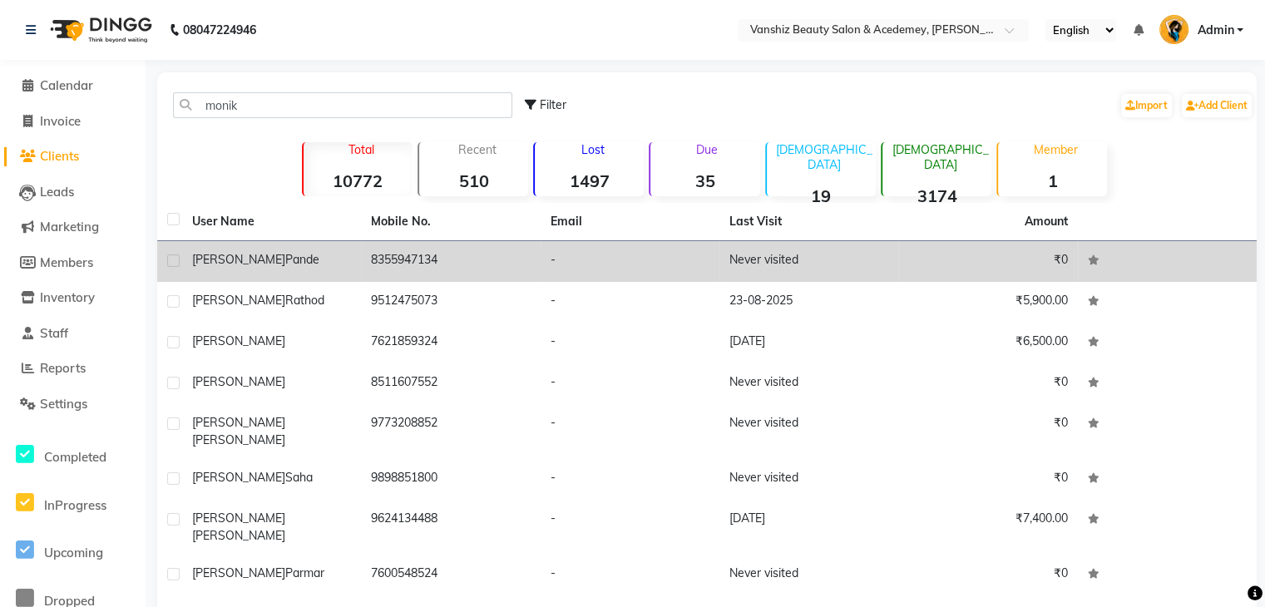
click at [439, 250] on td "8355947134" at bounding box center [450, 261] width 179 height 41
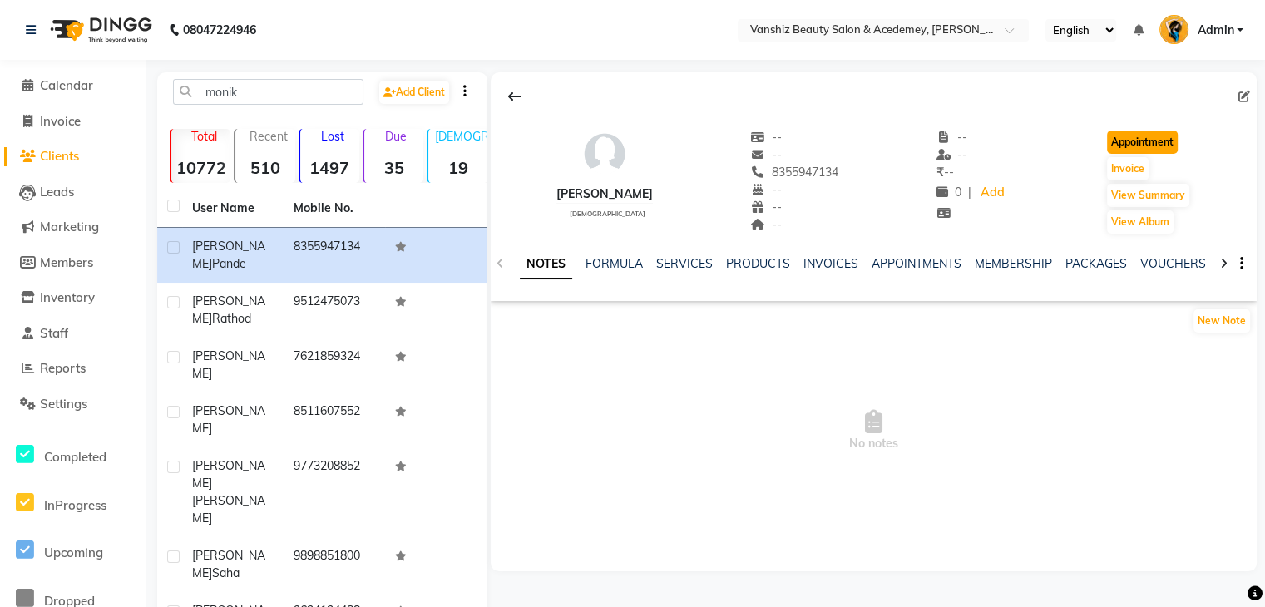
click at [1165, 141] on button "Appointment" at bounding box center [1142, 142] width 71 height 23
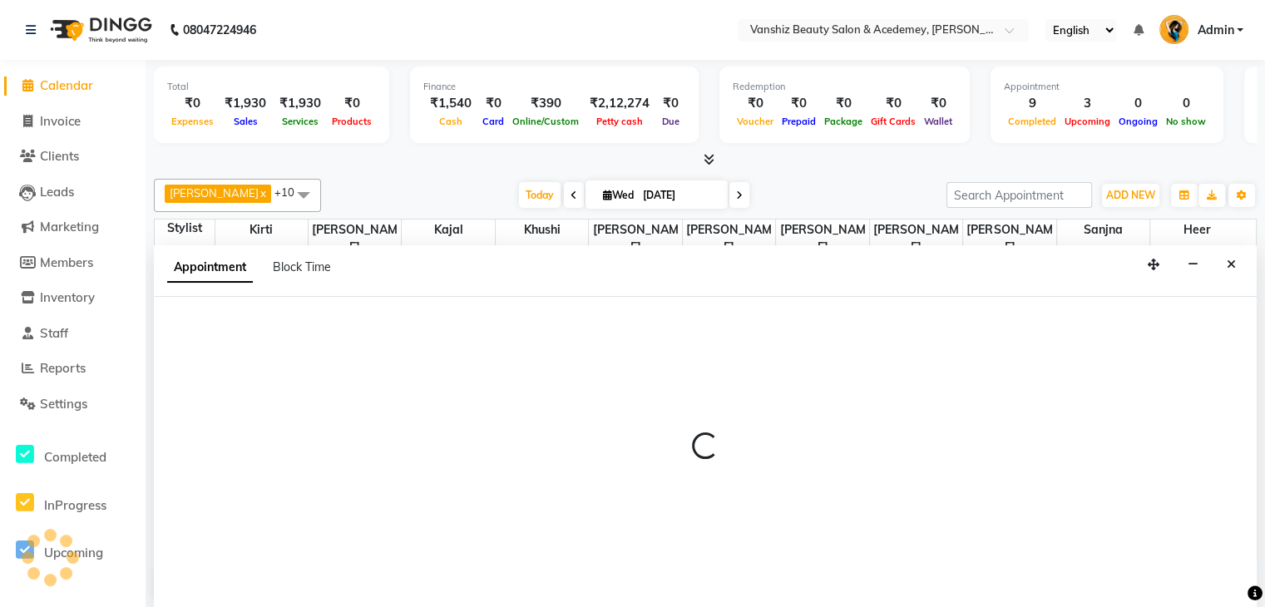
scroll to position [1, 0]
select select "540"
select select "tentative"
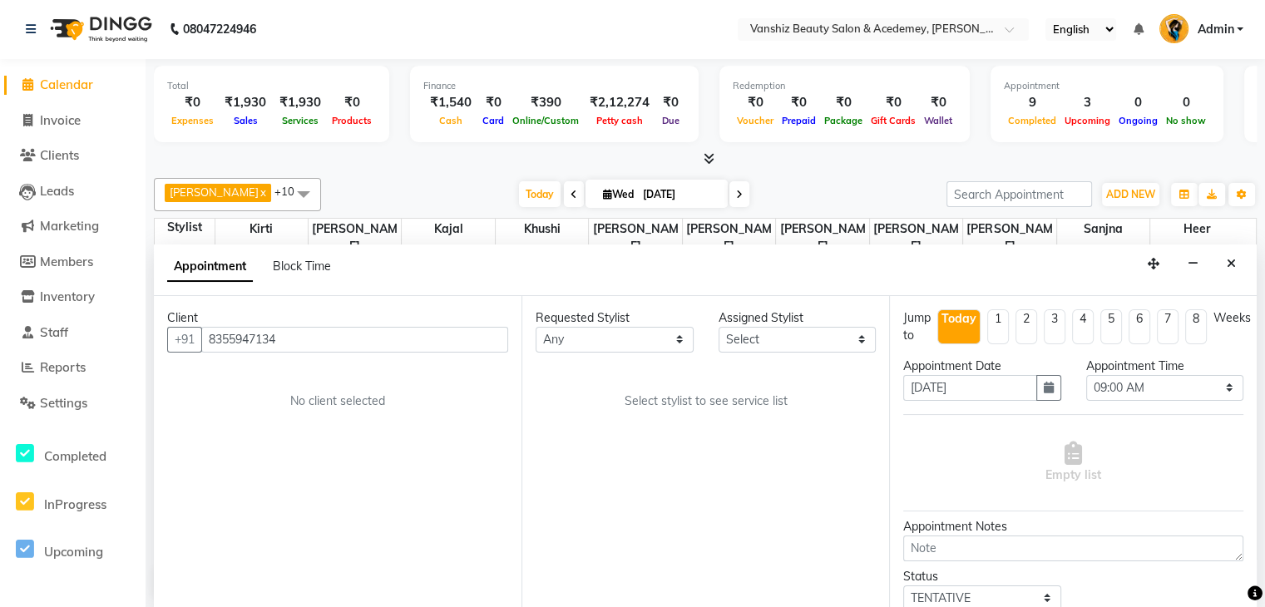
scroll to position [508, 0]
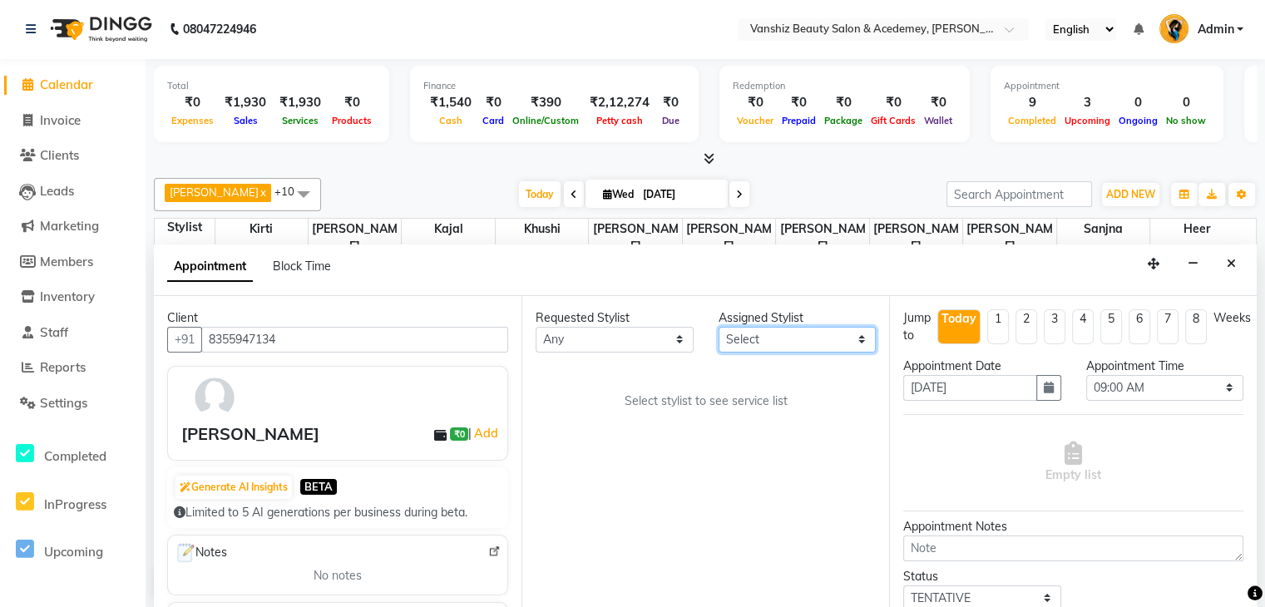
click at [765, 337] on select "Select [PERSON_NAME] [PERSON_NAME] [PERSON_NAME] kajal [PERSON_NAME] [PERSON_NA…" at bounding box center [798, 340] width 158 height 26
select select "68622"
click at [719, 327] on select "Select [PERSON_NAME] [PERSON_NAME] [PERSON_NAME] kajal [PERSON_NAME] [PERSON_NA…" at bounding box center [798, 340] width 158 height 26
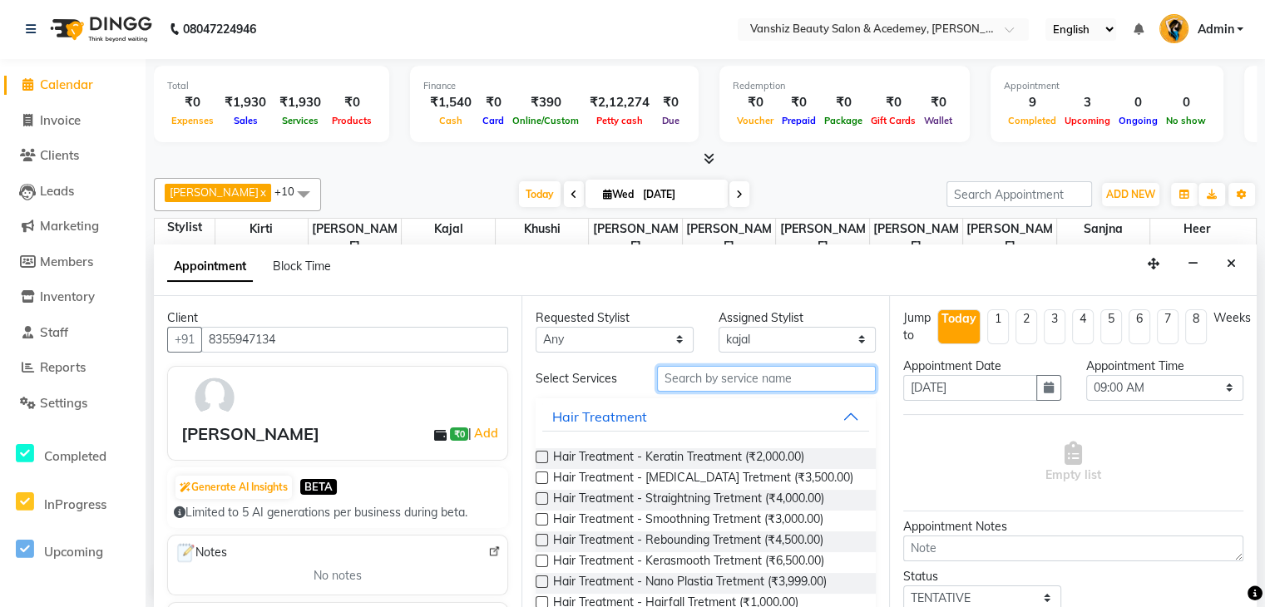
click at [819, 366] on input "text" at bounding box center [766, 379] width 219 height 26
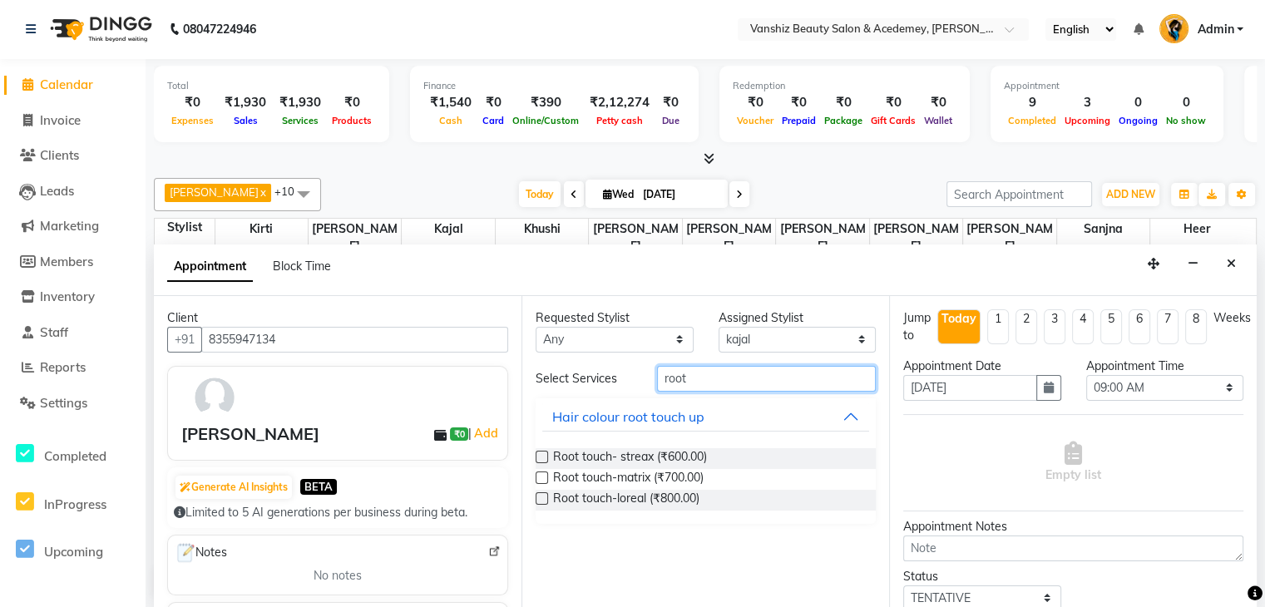
type input "root"
click at [546, 452] on label at bounding box center [542, 457] width 12 height 12
click at [546, 453] on input "checkbox" at bounding box center [541, 458] width 11 height 11
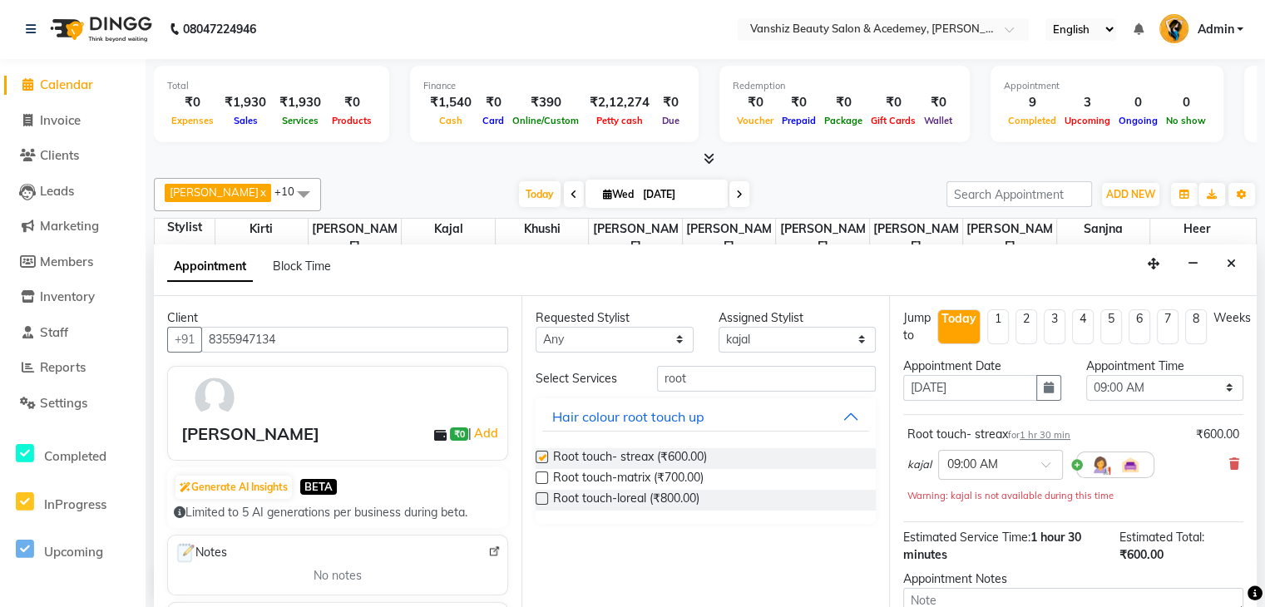
checkbox input "false"
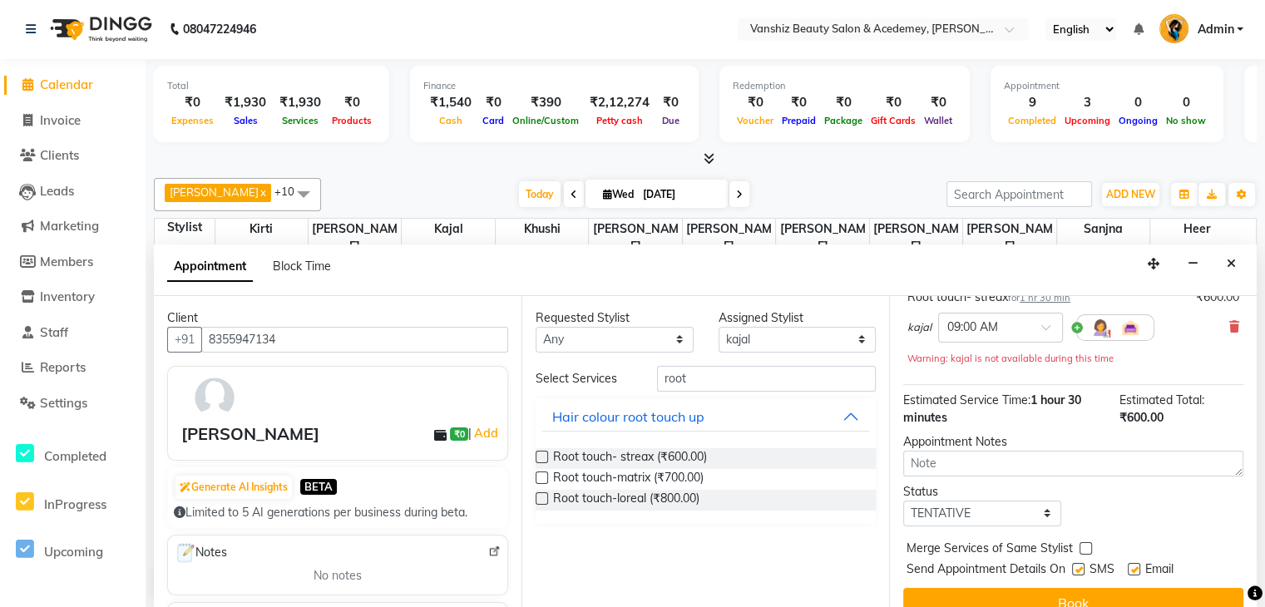
scroll to position [0, 0]
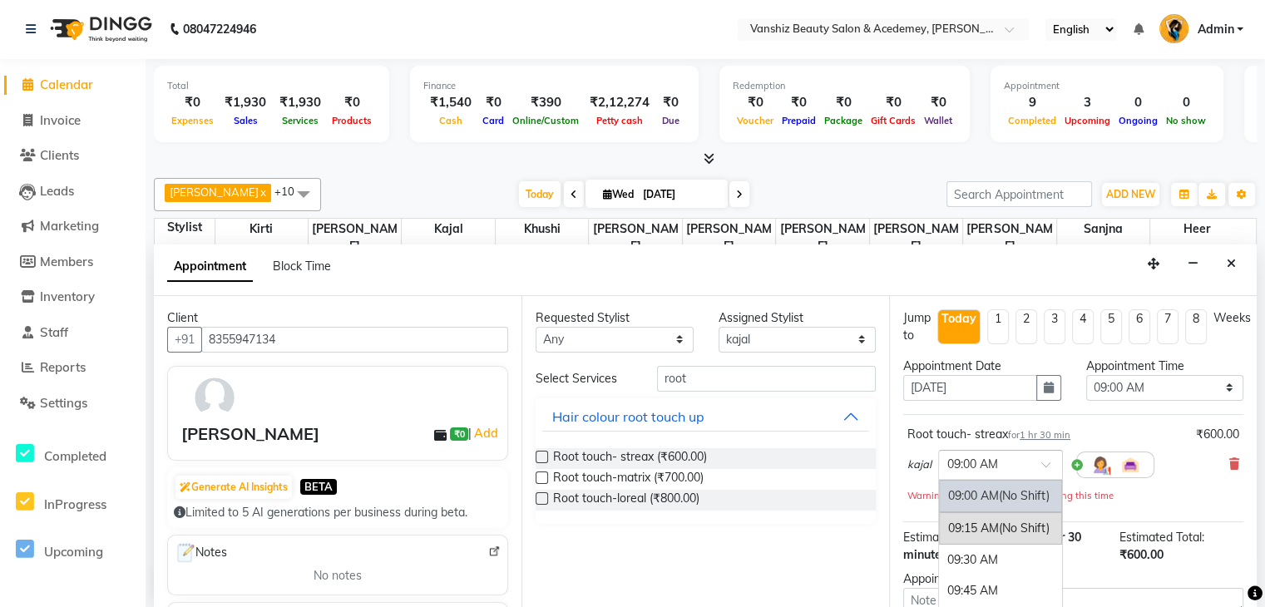
click at [1002, 462] on input "text" at bounding box center [984, 463] width 73 height 17
click at [981, 522] on div "04:00 PM" at bounding box center [1000, 525] width 123 height 31
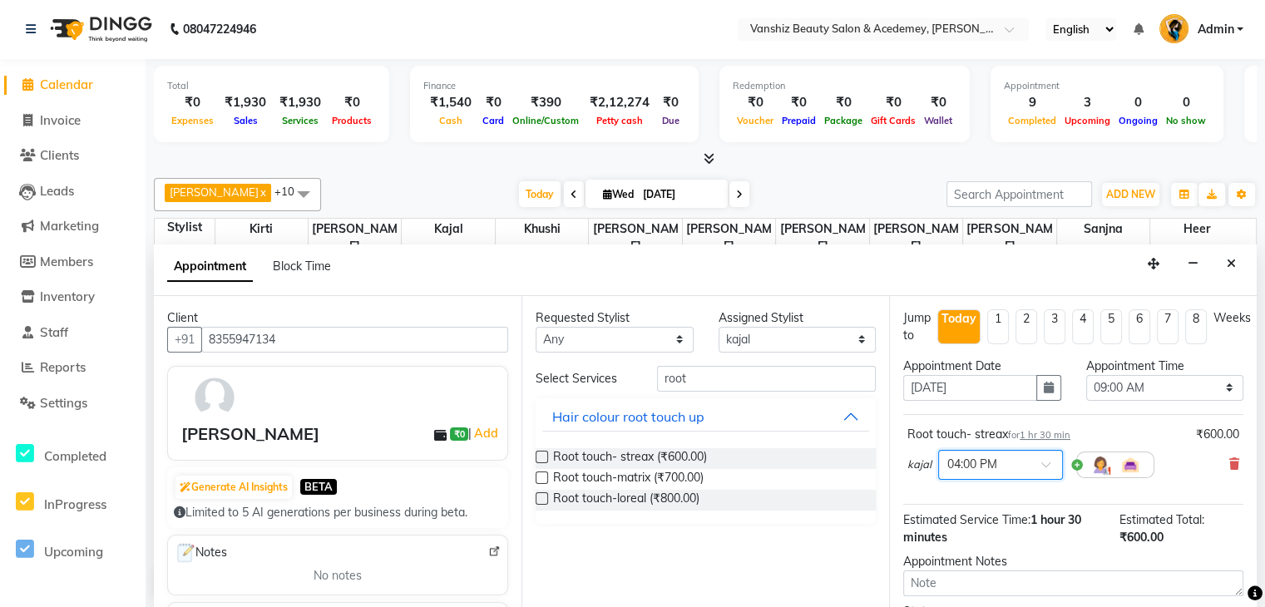
scroll to position [50, 0]
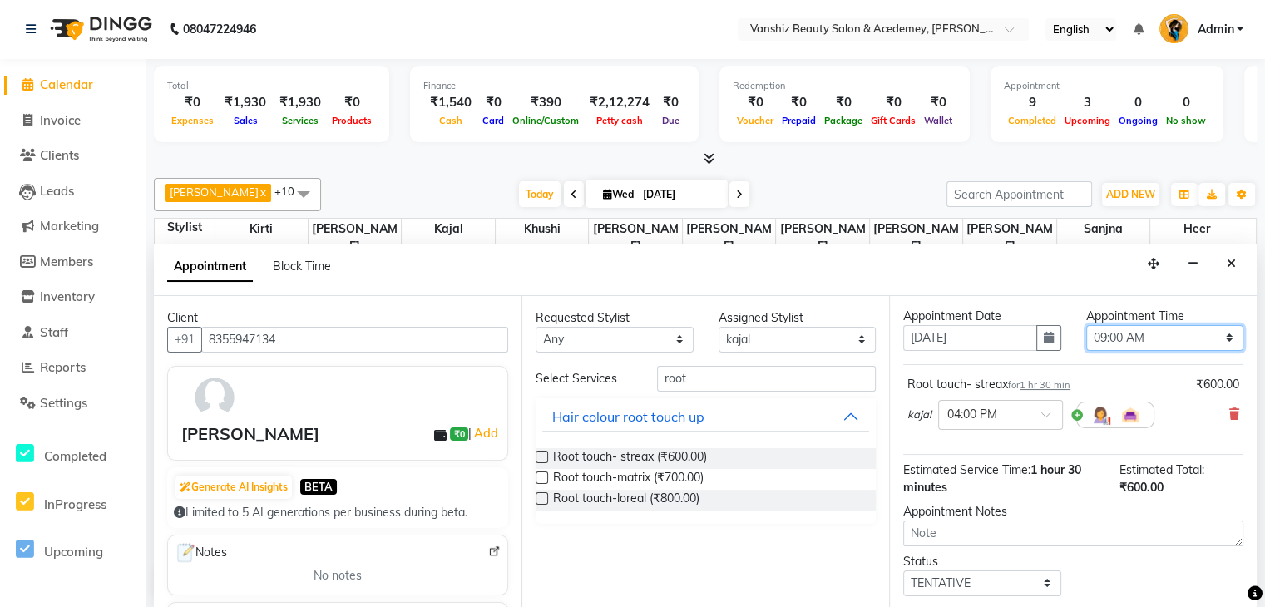
click at [1118, 330] on select "Select 09:00 AM 09:15 AM 09:30 AM 09:45 AM 10:00 AM 10:15 AM 10:30 AM 10:45 AM …" at bounding box center [1166, 338] width 158 height 26
click at [1215, 408] on div "kajal × 04:00 PM" at bounding box center [1074, 415] width 332 height 43
click at [1228, 416] on div "Root touch- streax for 1 hr 30 min ₹600.00 kajal × 04:00 PM" at bounding box center [1074, 406] width 340 height 69
click at [727, 371] on input "root" at bounding box center [766, 379] width 219 height 26
type input "r"
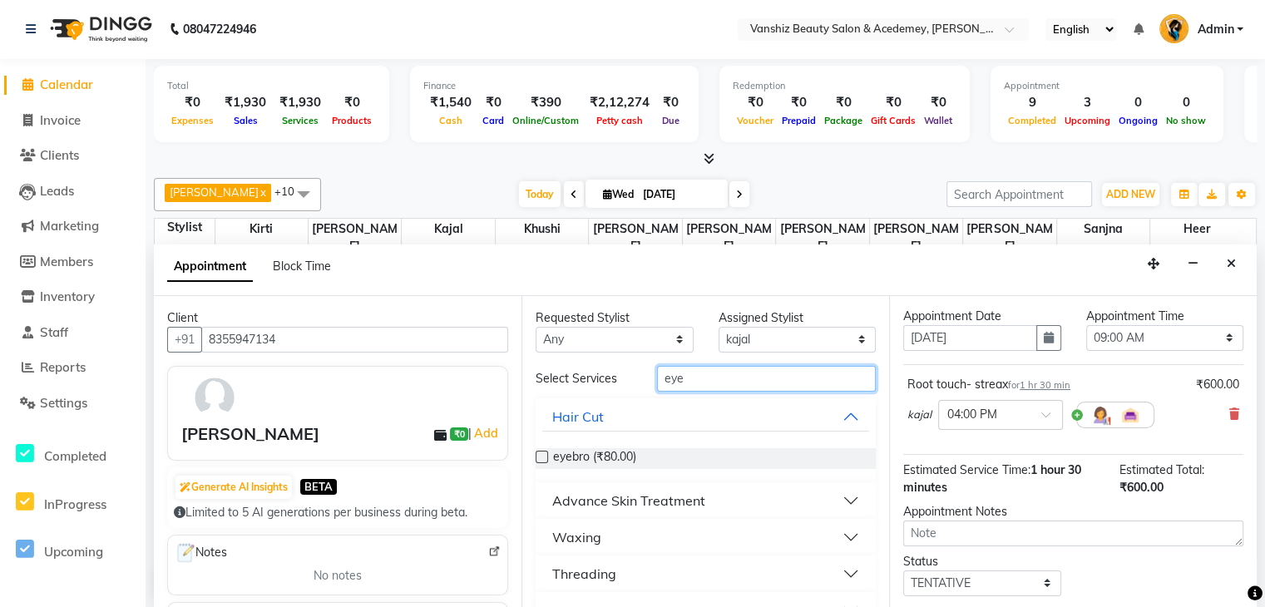
type input "eye"
click at [541, 458] on label at bounding box center [542, 457] width 12 height 12
click at [541, 458] on input "checkbox" at bounding box center [541, 458] width 11 height 11
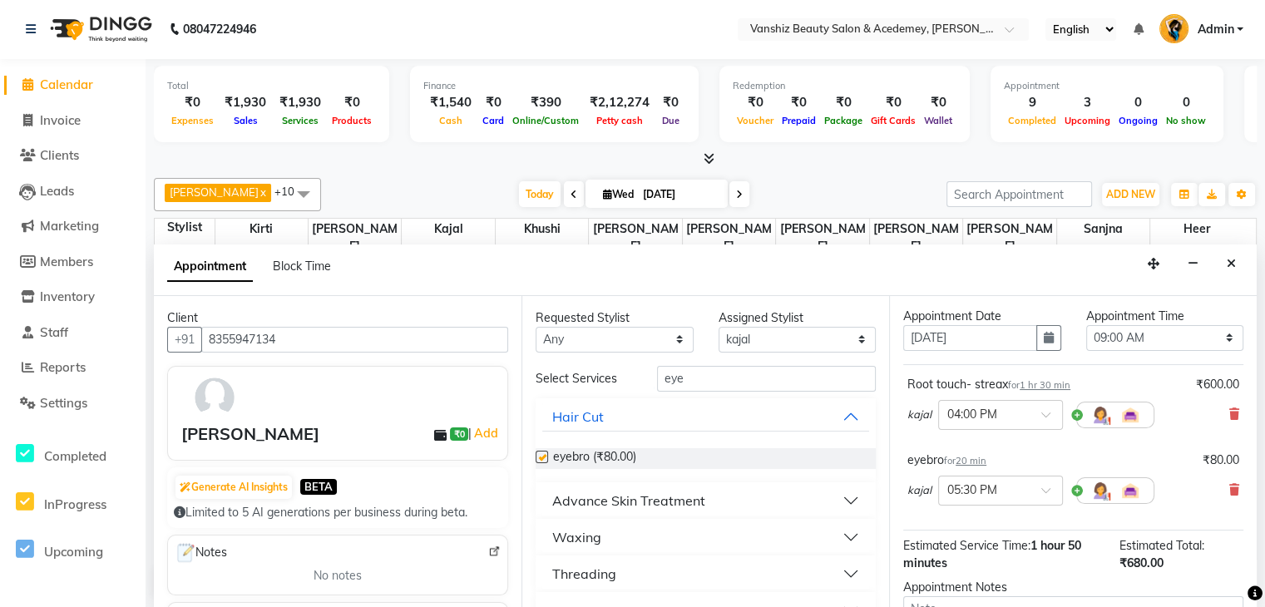
checkbox input "false"
click at [1230, 410] on icon at bounding box center [1235, 415] width 10 height 12
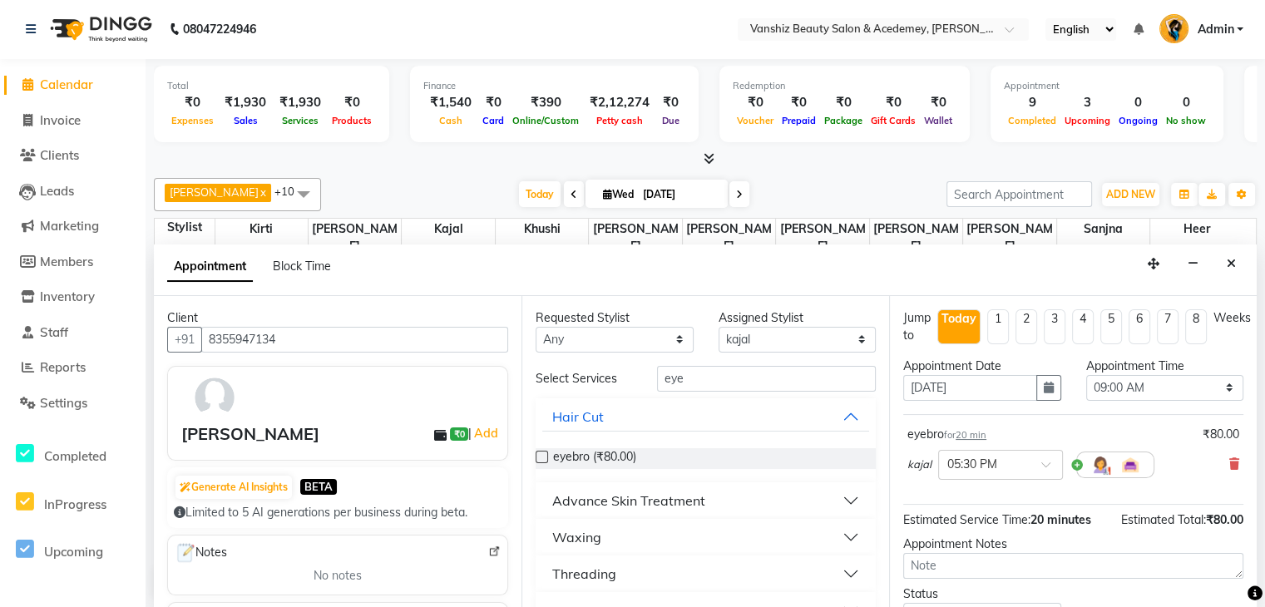
scroll to position [0, 5]
click at [995, 460] on input "text" at bounding box center [984, 463] width 73 height 17
click at [997, 489] on div "04:00 PM" at bounding box center [1000, 492] width 123 height 31
click at [1133, 389] on select "Select 09:00 AM 09:15 AM 09:30 AM 09:45 AM 10:00 AM 10:15 AM 10:30 AM 10:45 AM …" at bounding box center [1166, 388] width 158 height 26
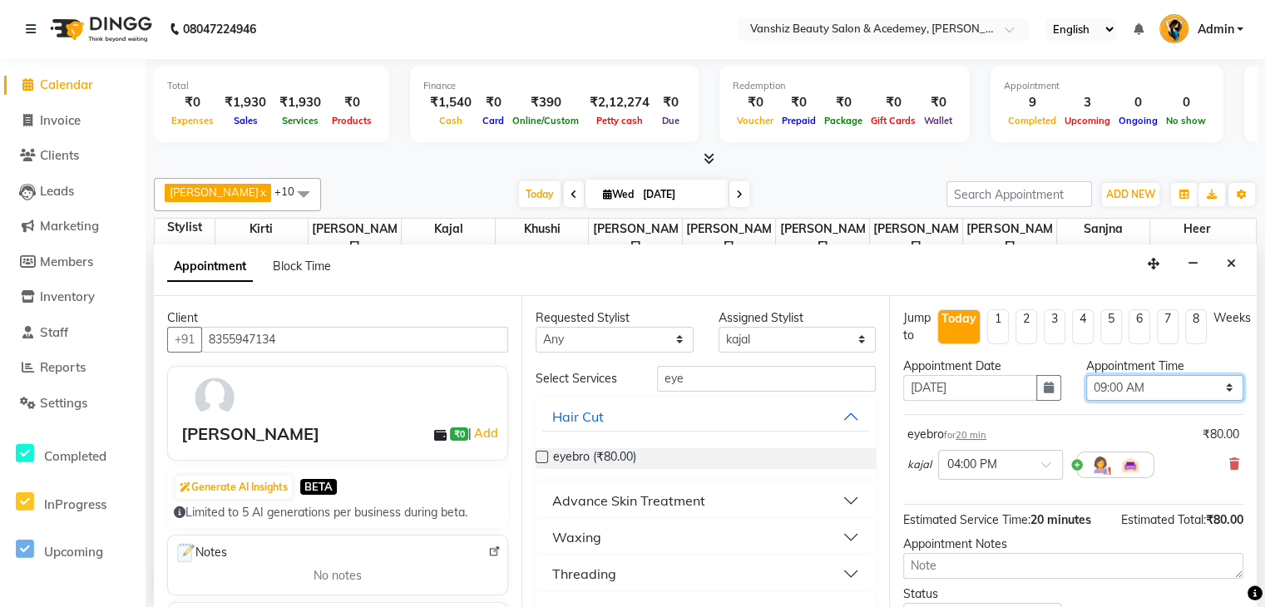
select select "960"
click at [1087, 375] on select "Select 09:00 AM 09:15 AM 09:30 AM 09:45 AM 10:00 AM 10:15 AM 10:30 AM 10:45 AM …" at bounding box center [1166, 388] width 158 height 26
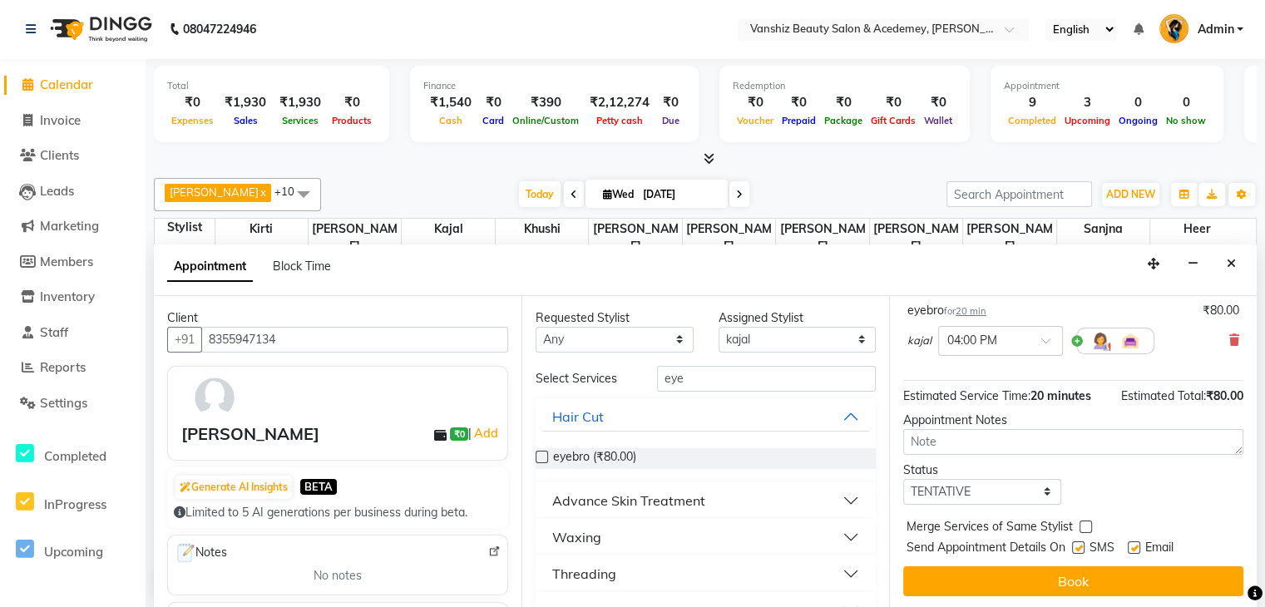
scroll to position [123, 0]
click at [1136, 548] on label at bounding box center [1134, 548] width 12 height 12
click at [1136, 548] on input "checkbox" at bounding box center [1133, 550] width 11 height 11
checkbox input "false"
click at [1082, 546] on label at bounding box center [1078, 548] width 12 height 12
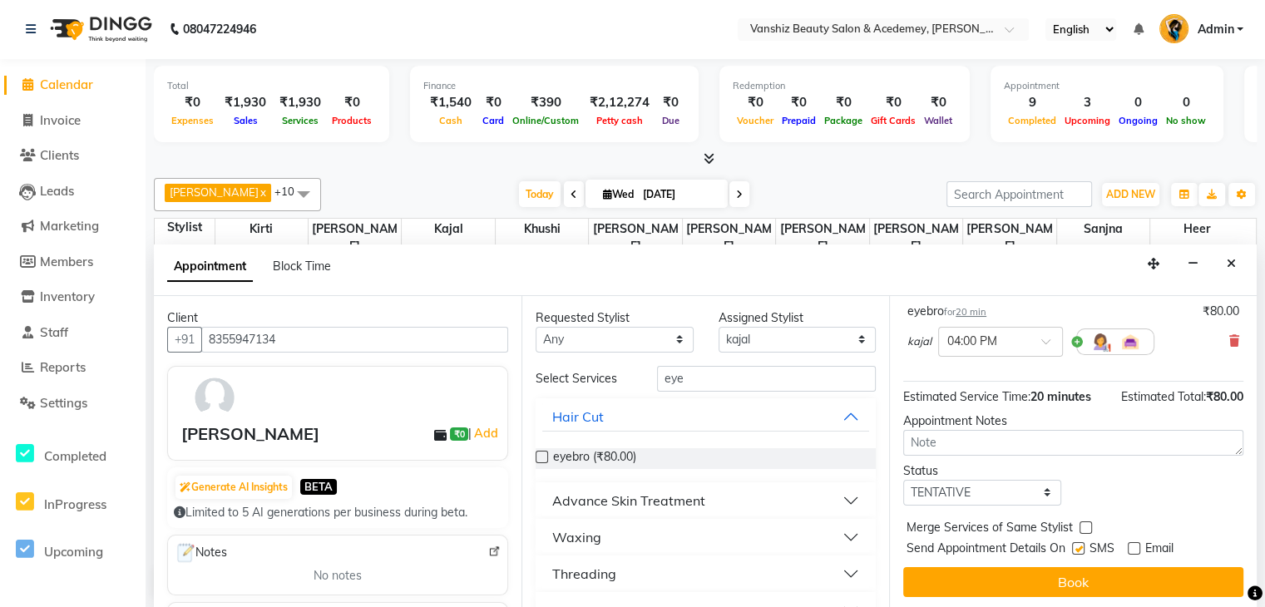
click at [1082, 546] on input "checkbox" at bounding box center [1077, 550] width 11 height 11
checkbox input "false"
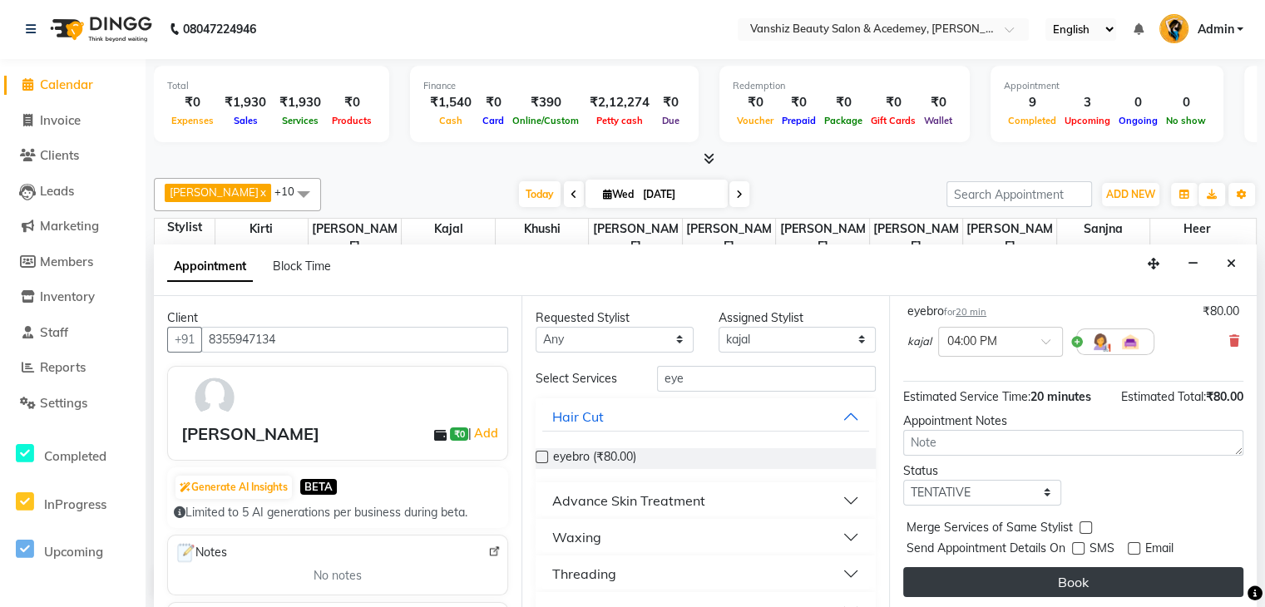
click at [1105, 567] on button "Book" at bounding box center [1074, 582] width 340 height 30
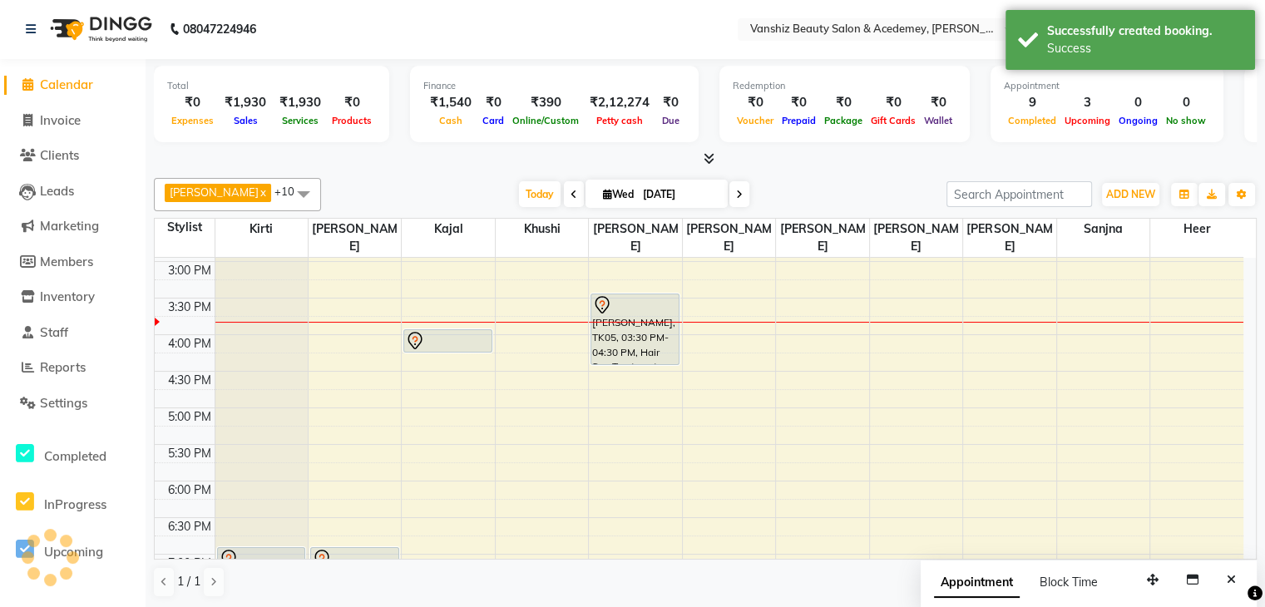
scroll to position [0, 0]
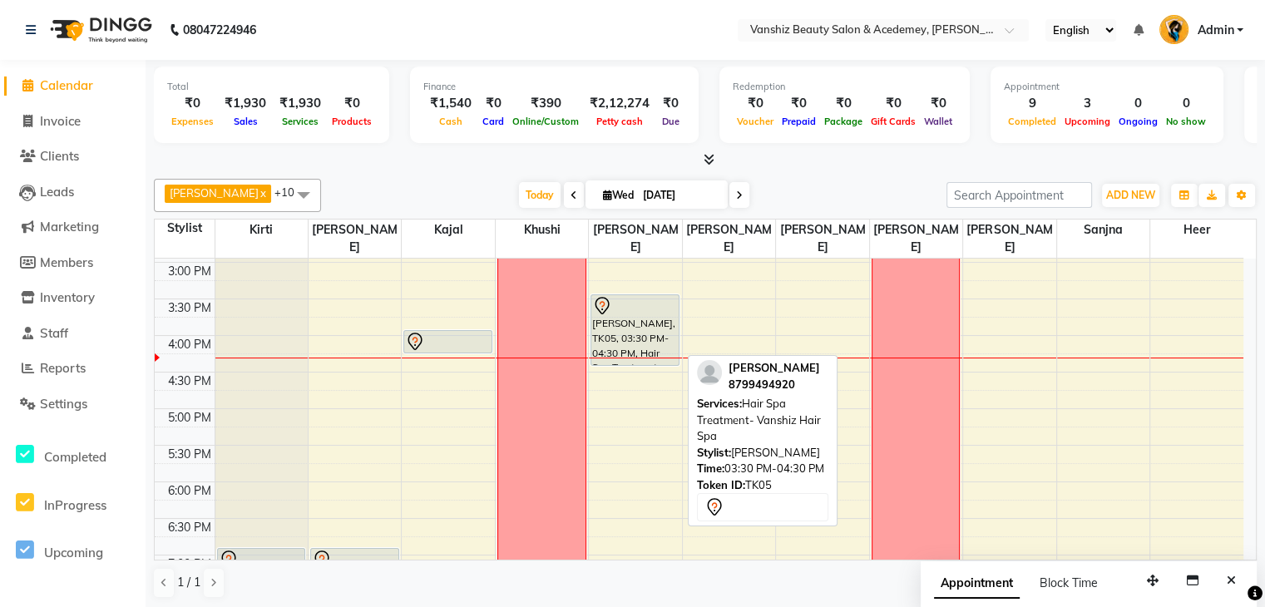
click at [622, 322] on div "[PERSON_NAME], TK05, 03:30 PM-04:30 PM, Hair Spa Treatment- Vanshiz Hair Spa" at bounding box center [635, 330] width 87 height 70
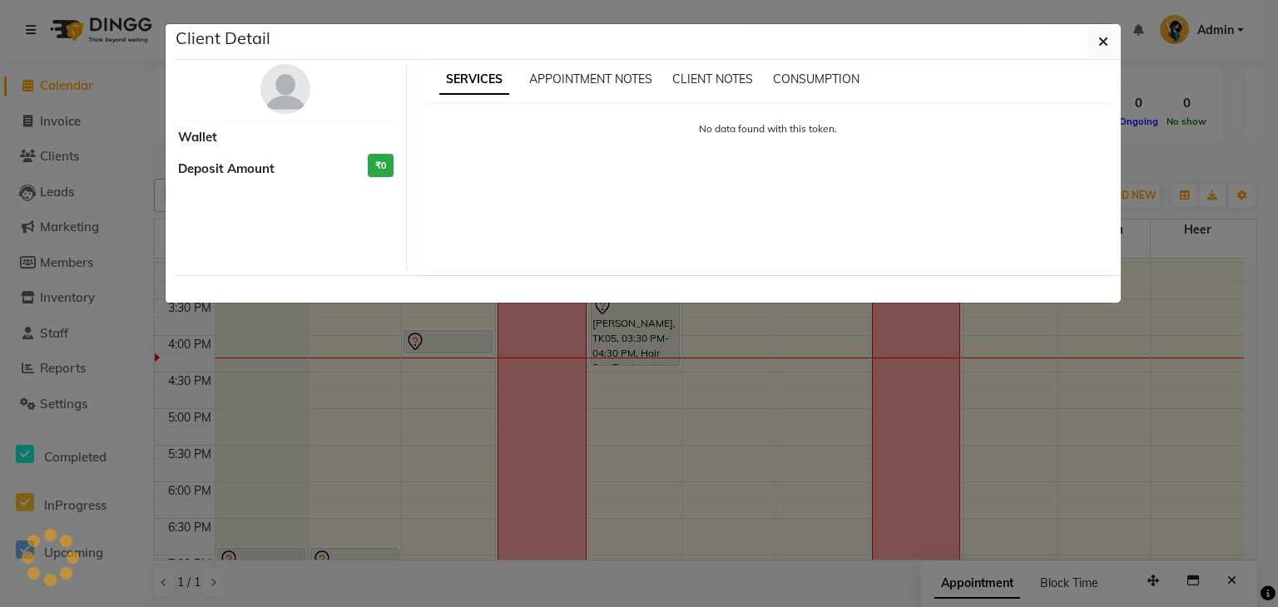
select select "7"
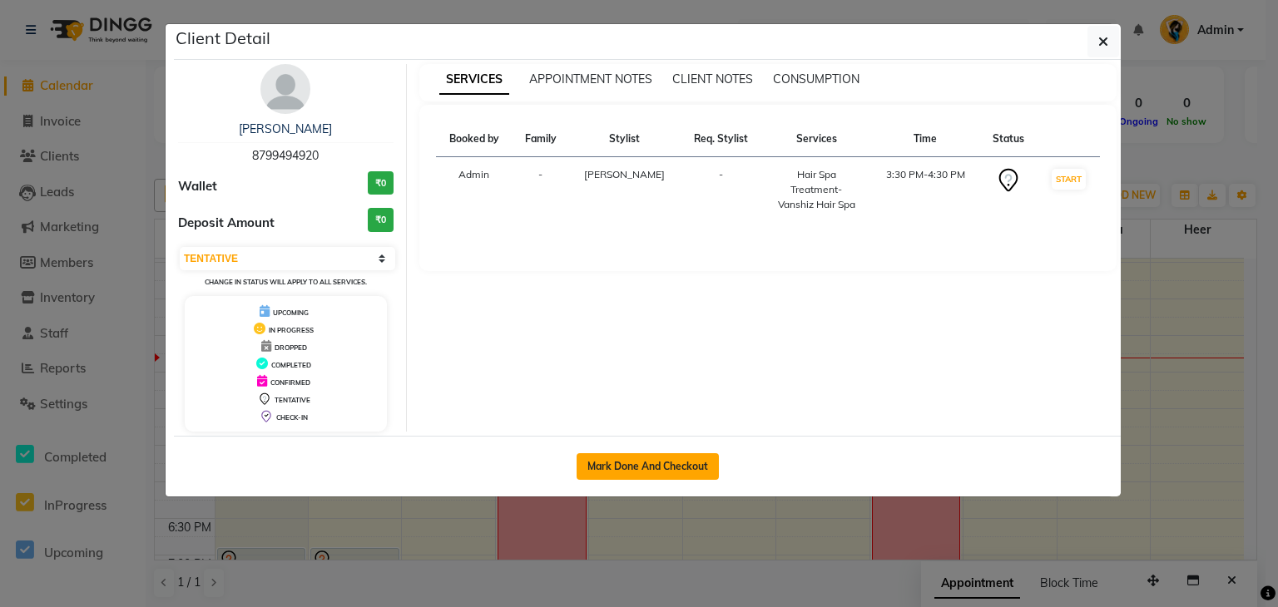
click at [632, 462] on button "Mark Done And Checkout" at bounding box center [648, 466] width 142 height 27
select select "service"
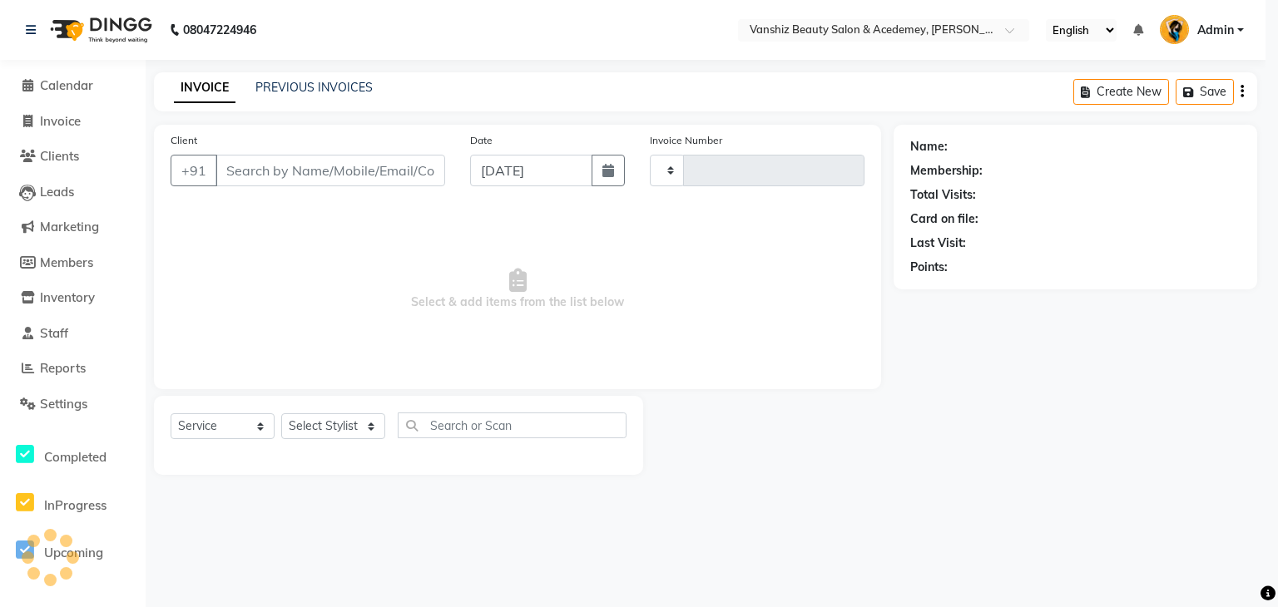
type input "1299"
select select "5403"
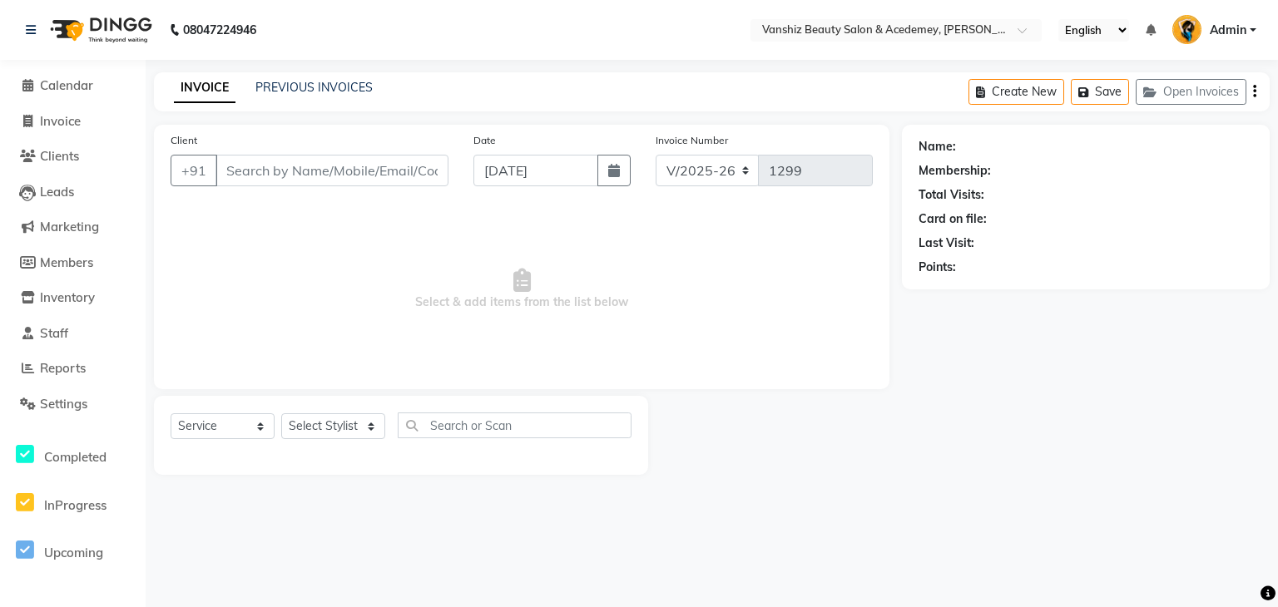
type input "8799494920"
select select "87124"
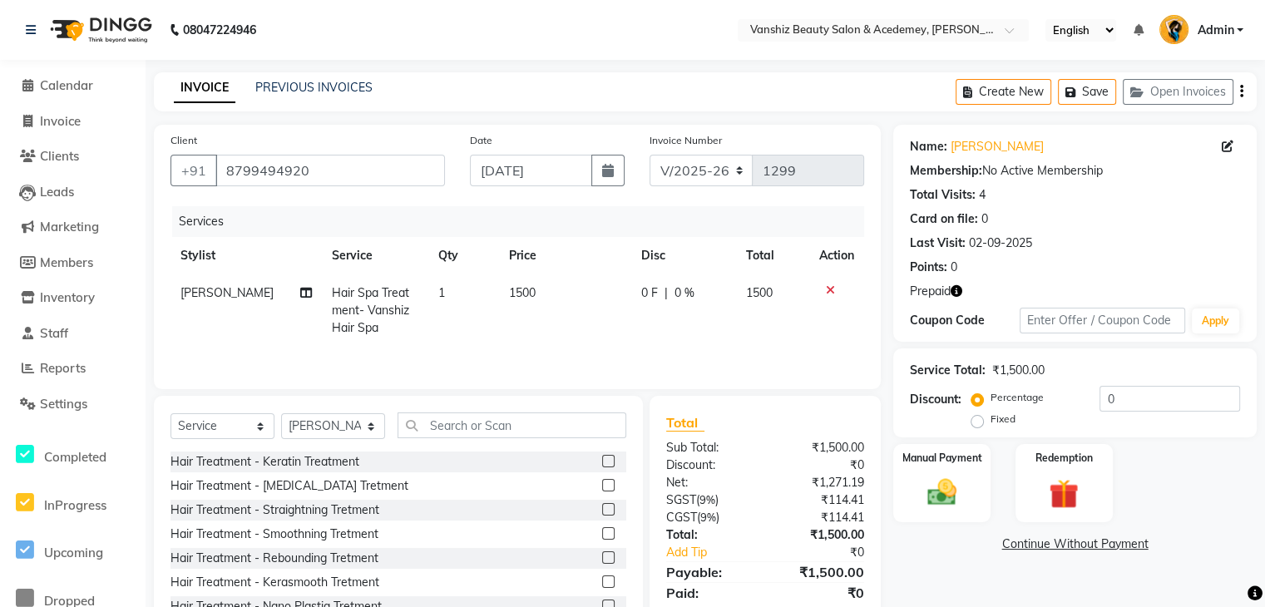
click at [515, 296] on span "1500" at bounding box center [522, 292] width 27 height 15
select select "87124"
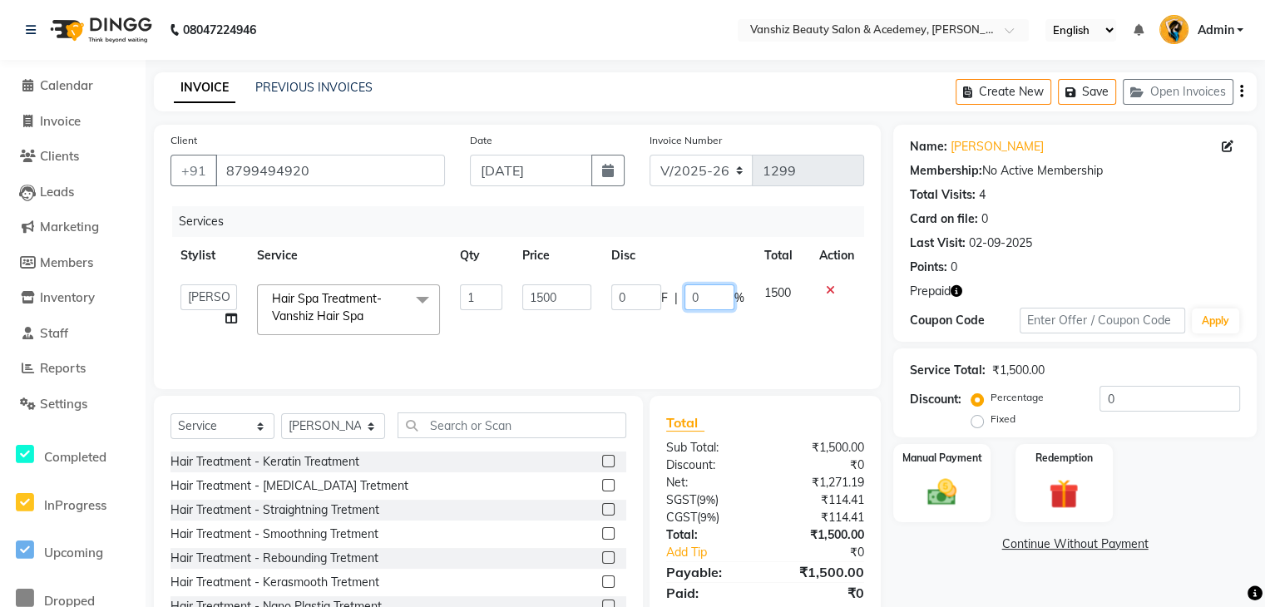
click at [695, 303] on input "0" at bounding box center [710, 298] width 50 height 26
type input "50"
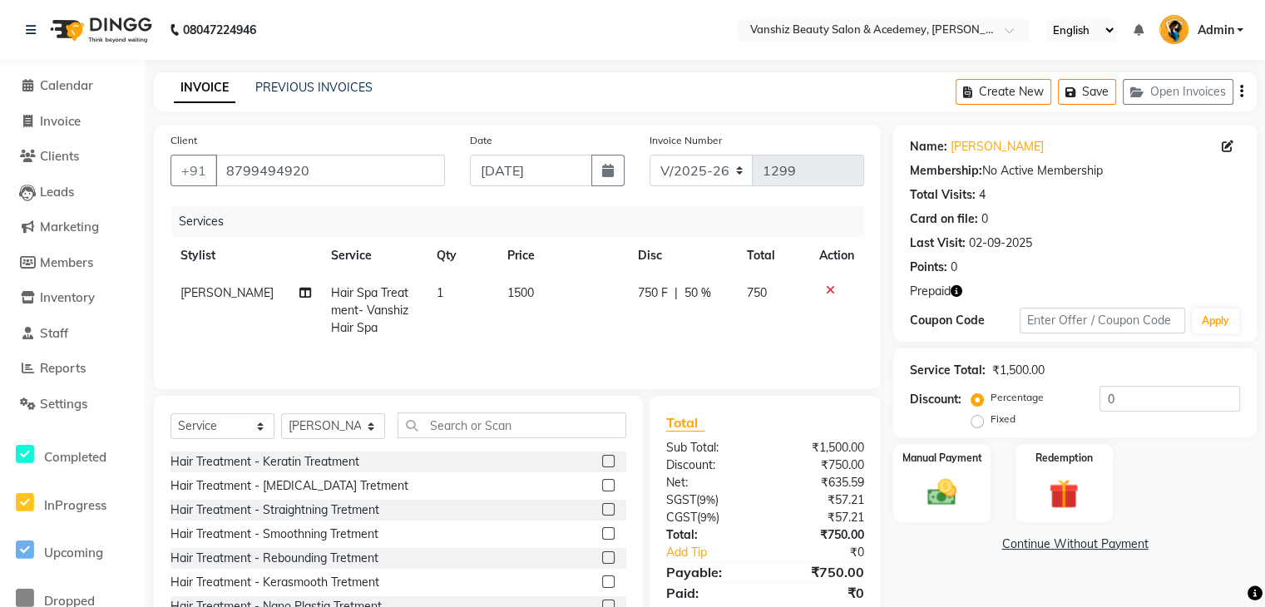
click at [789, 345] on div "Services Stylist Service Qty Price Disc Total Action [PERSON_NAME] Hair Spa Tre…" at bounding box center [518, 289] width 694 height 166
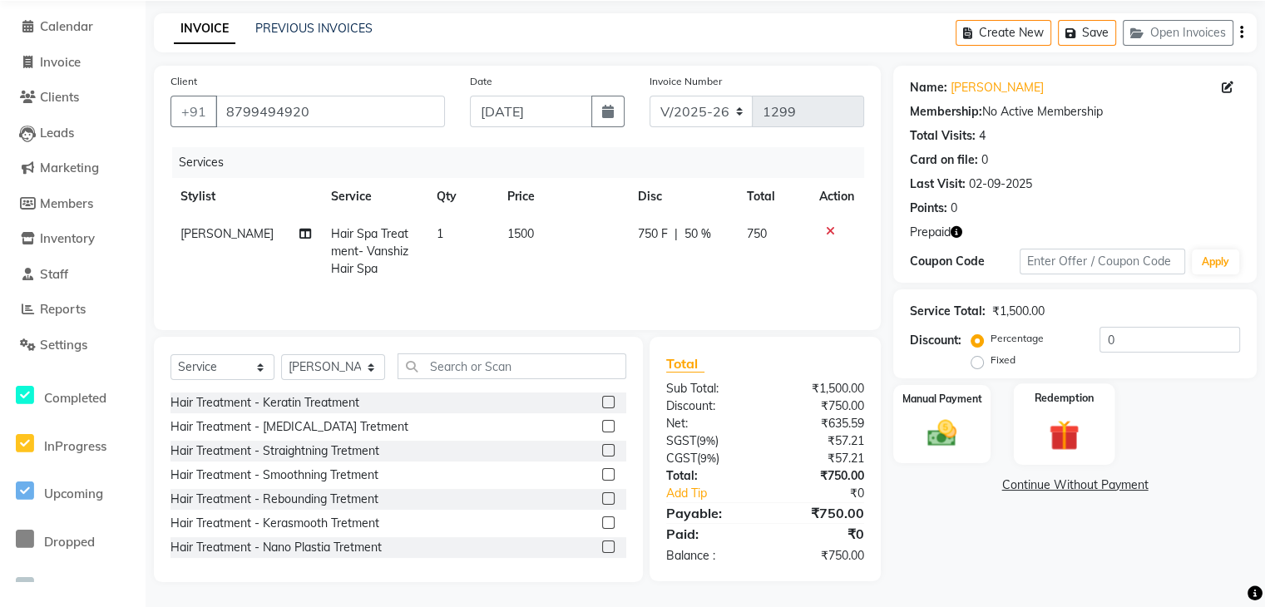
click at [1077, 438] on img at bounding box center [1064, 435] width 50 height 38
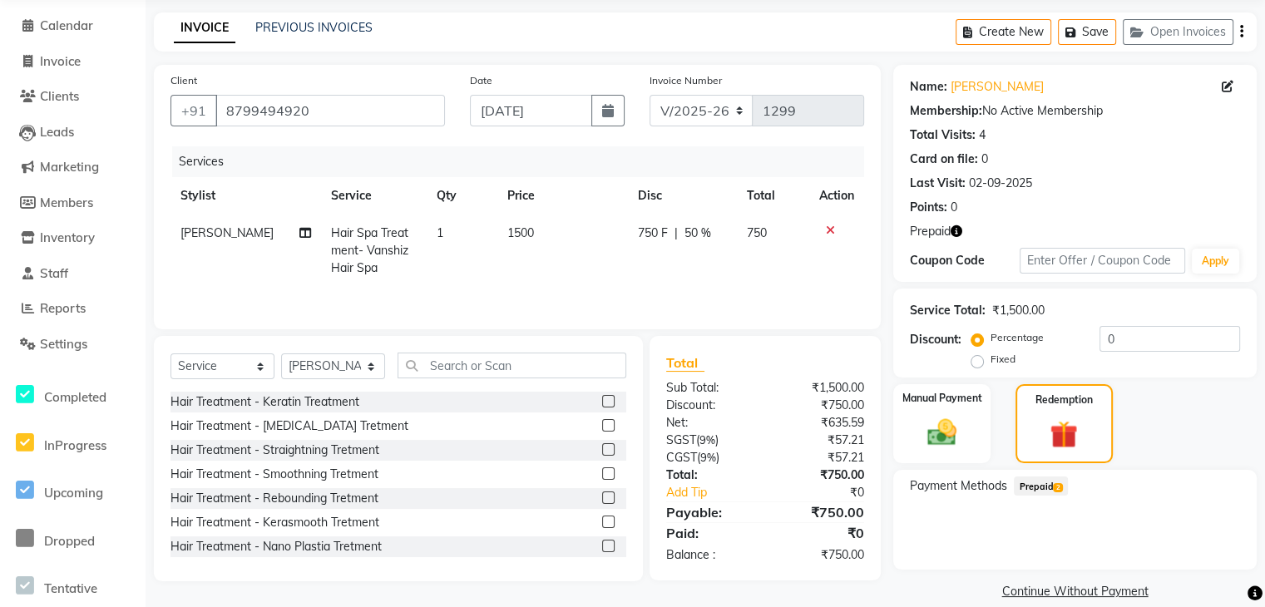
click at [1030, 483] on span "Prepaid 2" at bounding box center [1041, 486] width 54 height 19
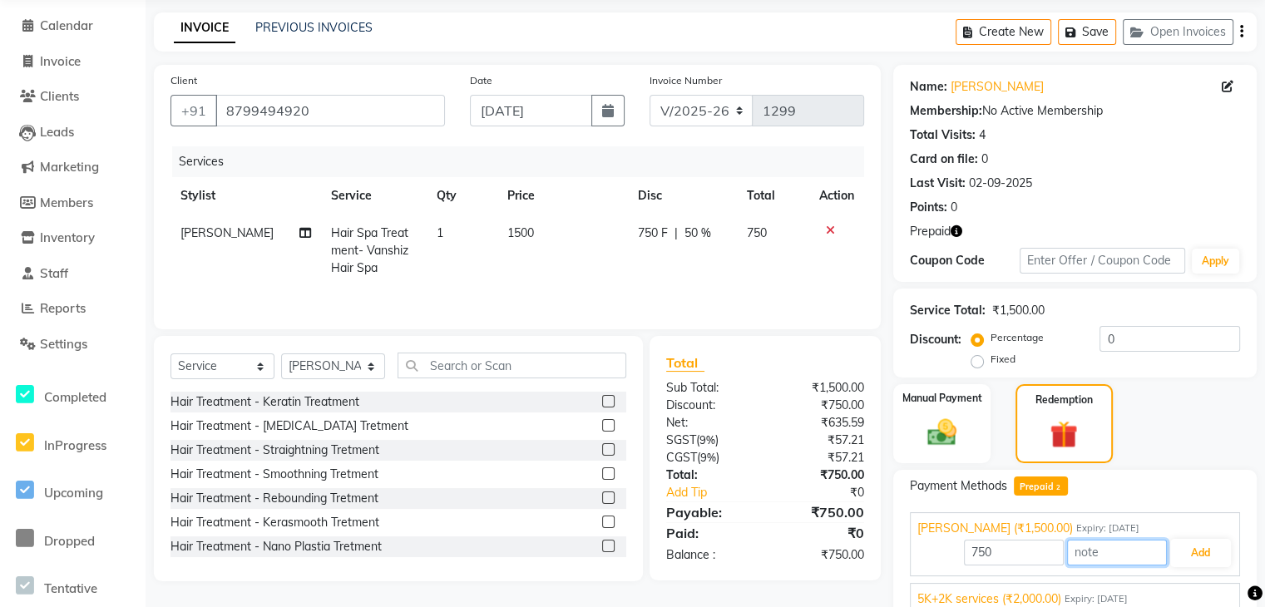
click at [1080, 555] on input "text" at bounding box center [1117, 553] width 100 height 26
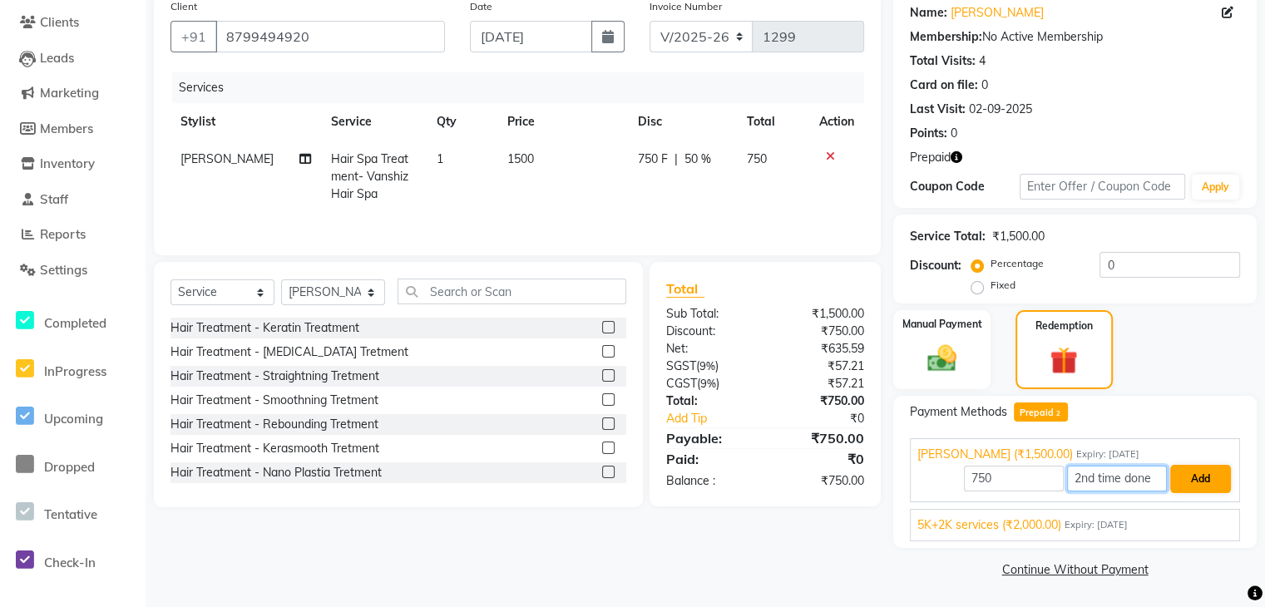
type input "2nd time done"
click at [1196, 480] on button "Add" at bounding box center [1201, 479] width 61 height 28
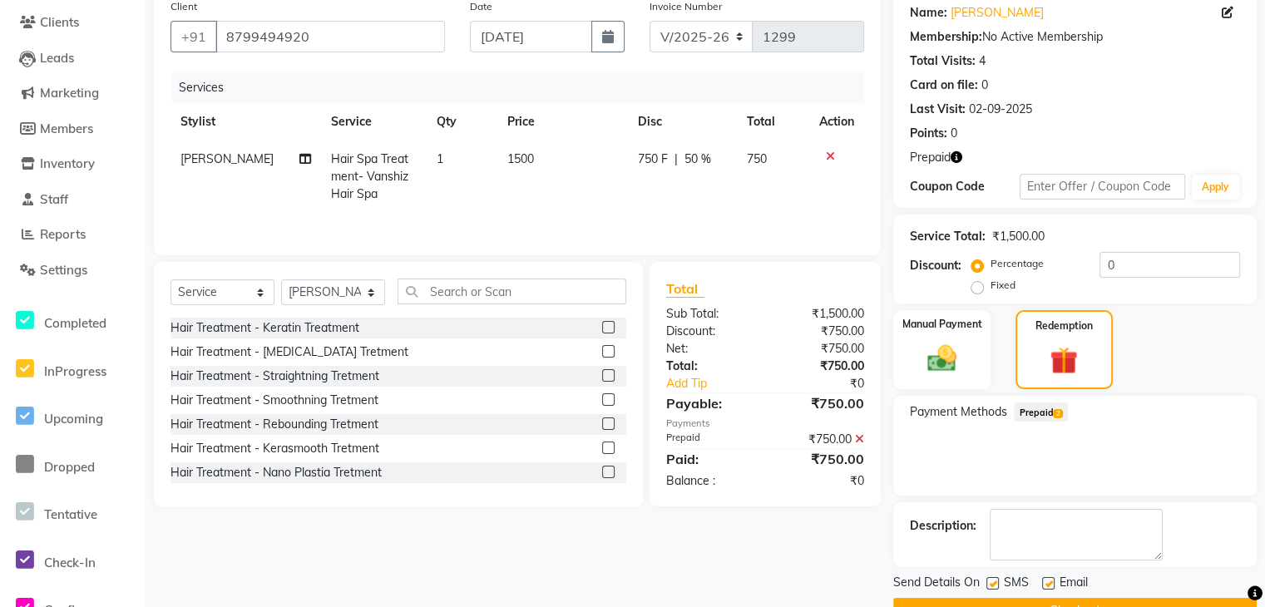
scroll to position [176, 0]
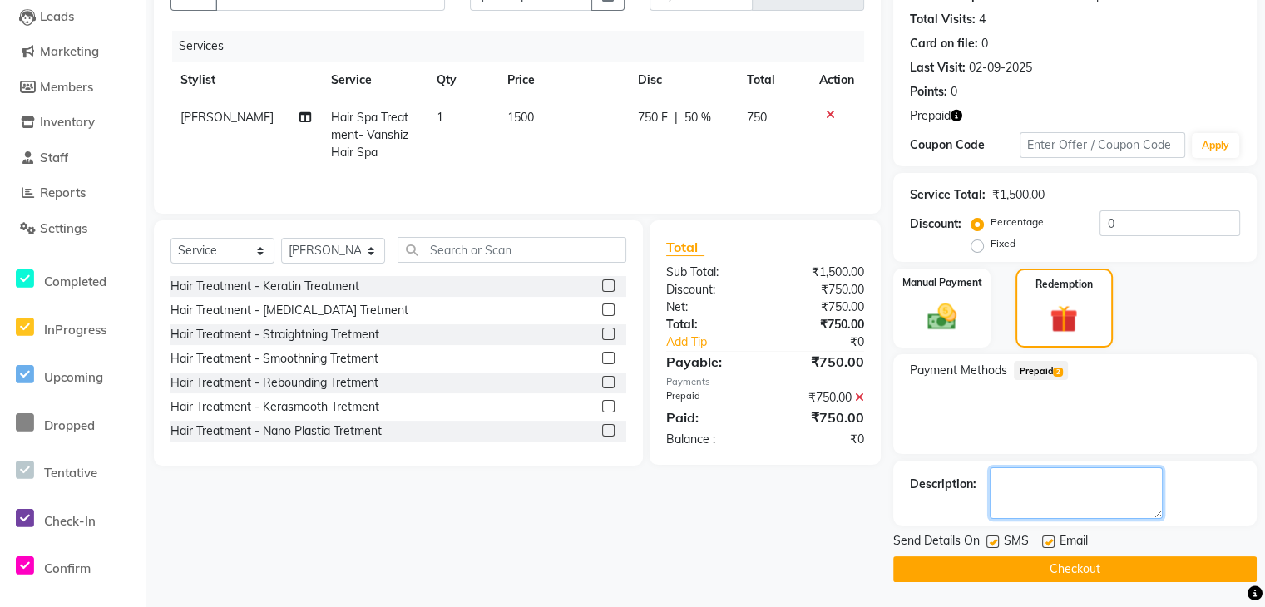
click at [1032, 498] on textarea at bounding box center [1076, 494] width 173 height 52
type textarea "2 pending"
click at [1050, 543] on label at bounding box center [1048, 542] width 12 height 12
click at [1050, 543] on input "checkbox" at bounding box center [1047, 542] width 11 height 11
checkbox input "false"
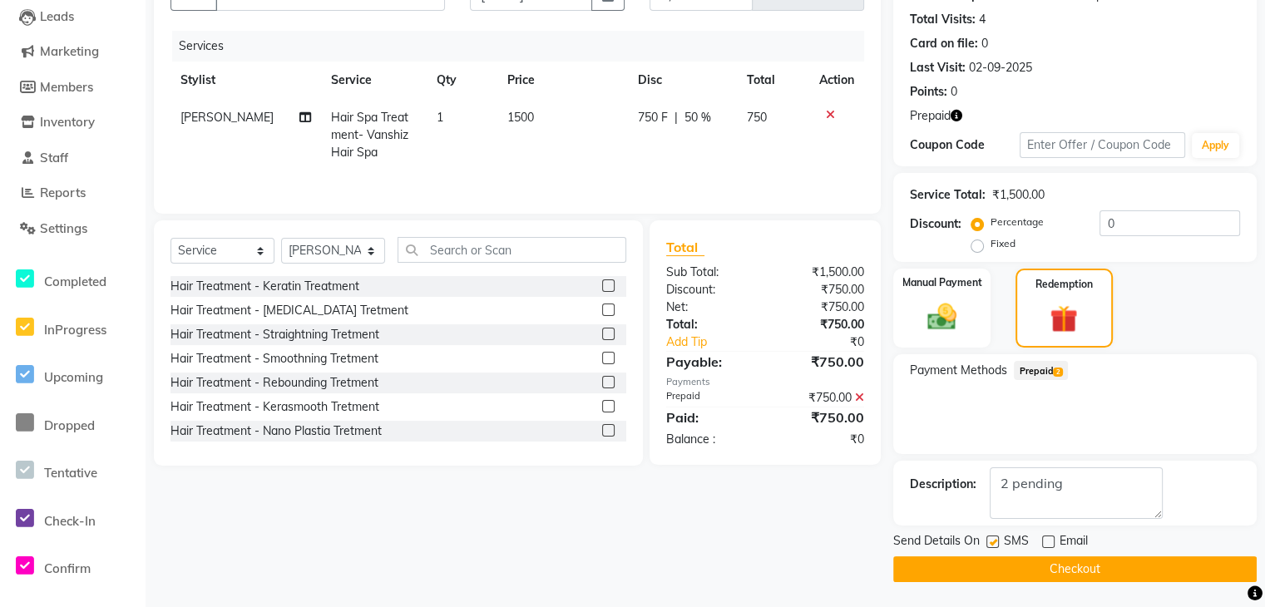
click at [1053, 568] on button "Checkout" at bounding box center [1076, 570] width 364 height 26
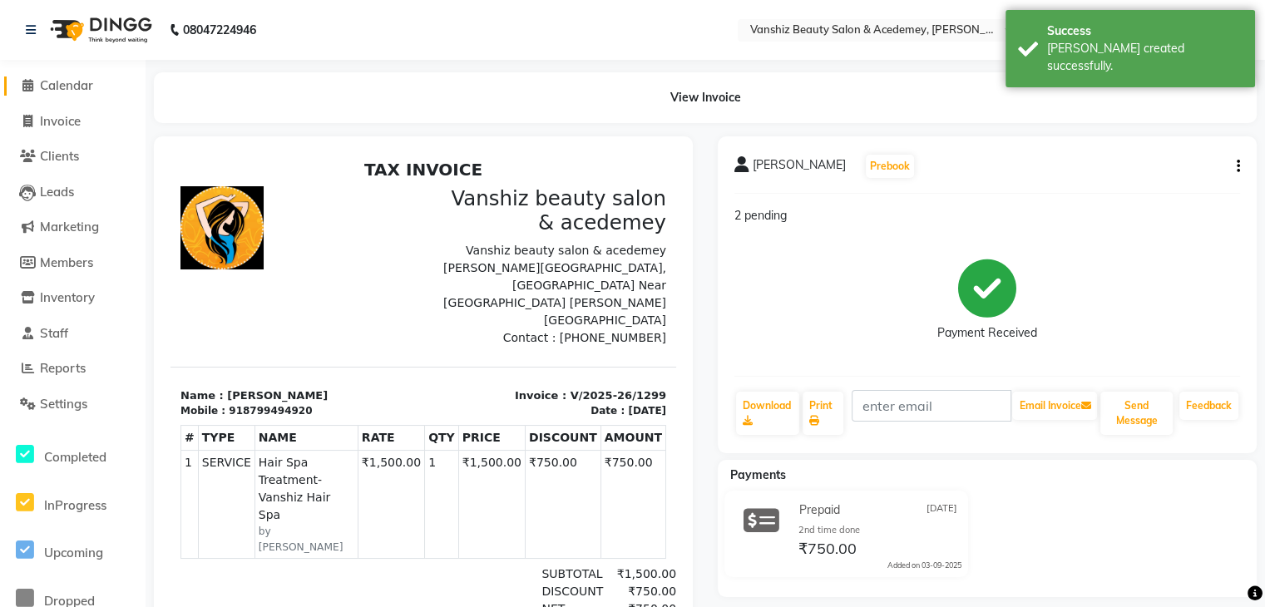
click at [62, 77] on link "Calendar" at bounding box center [72, 86] width 137 height 19
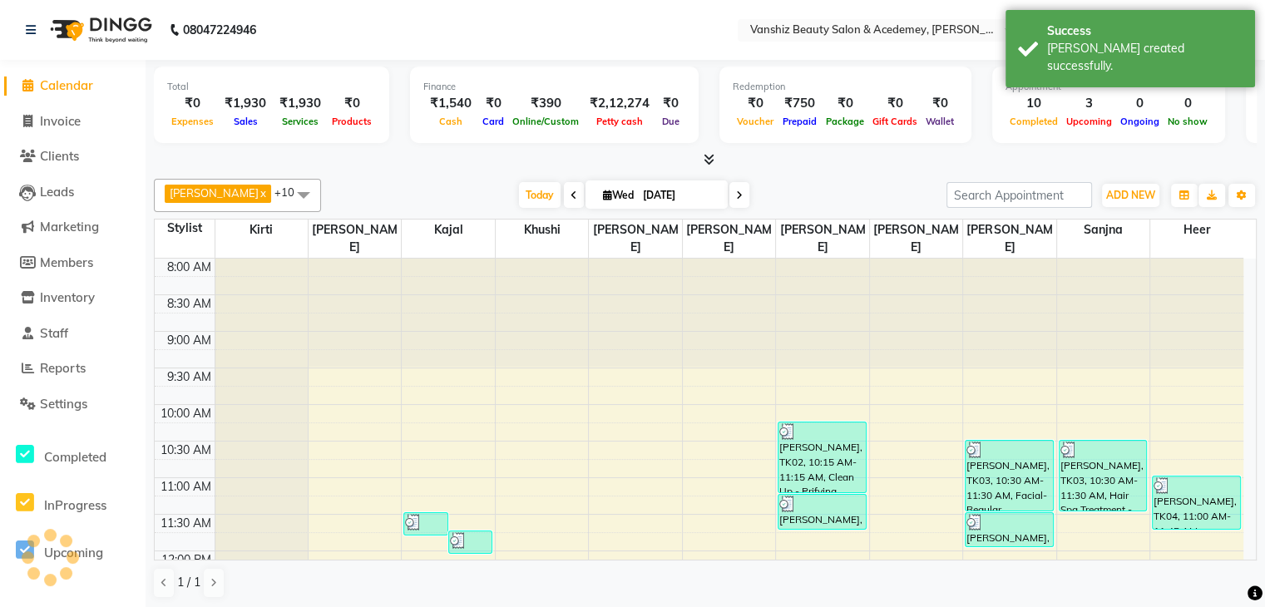
scroll to position [582, 0]
